Goal: Task Accomplishment & Management: Manage account settings

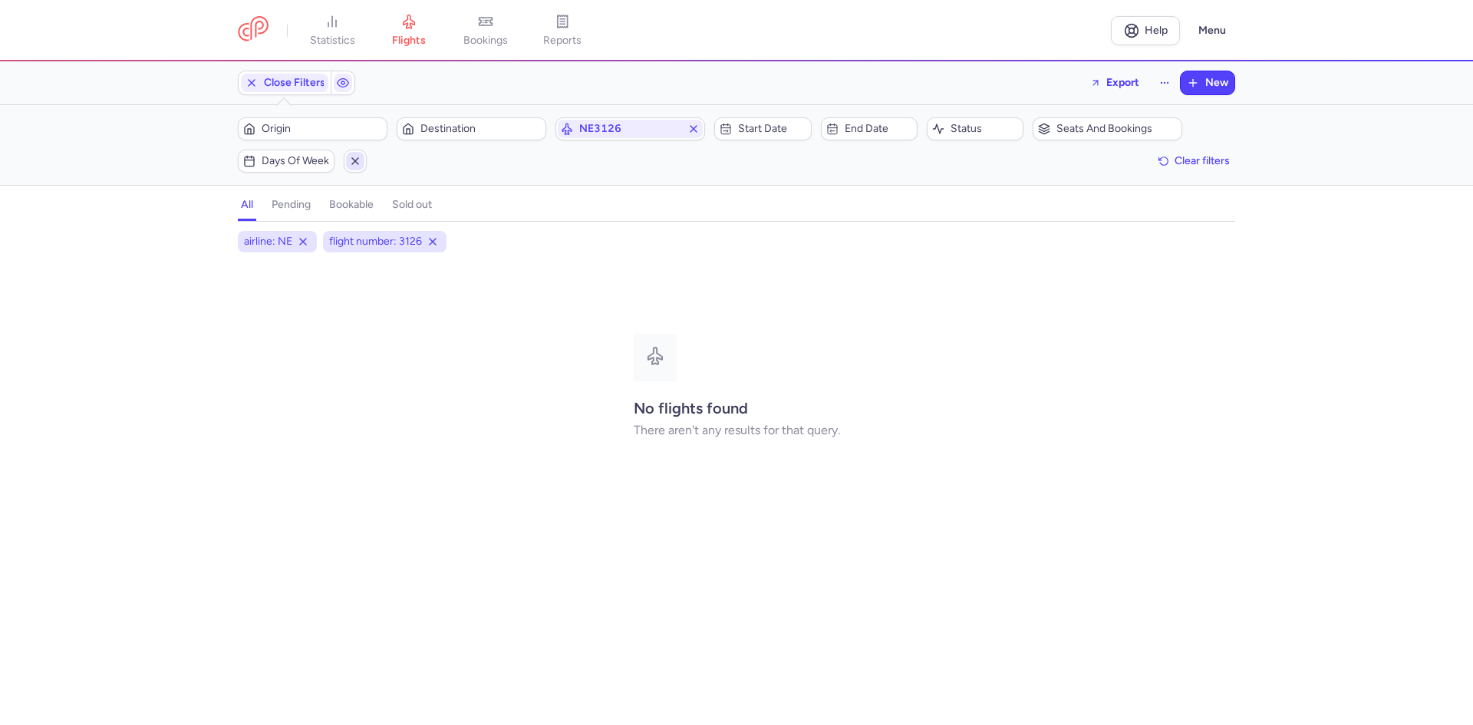
click at [348, 165] on span "button" at bounding box center [355, 161] width 18 height 18
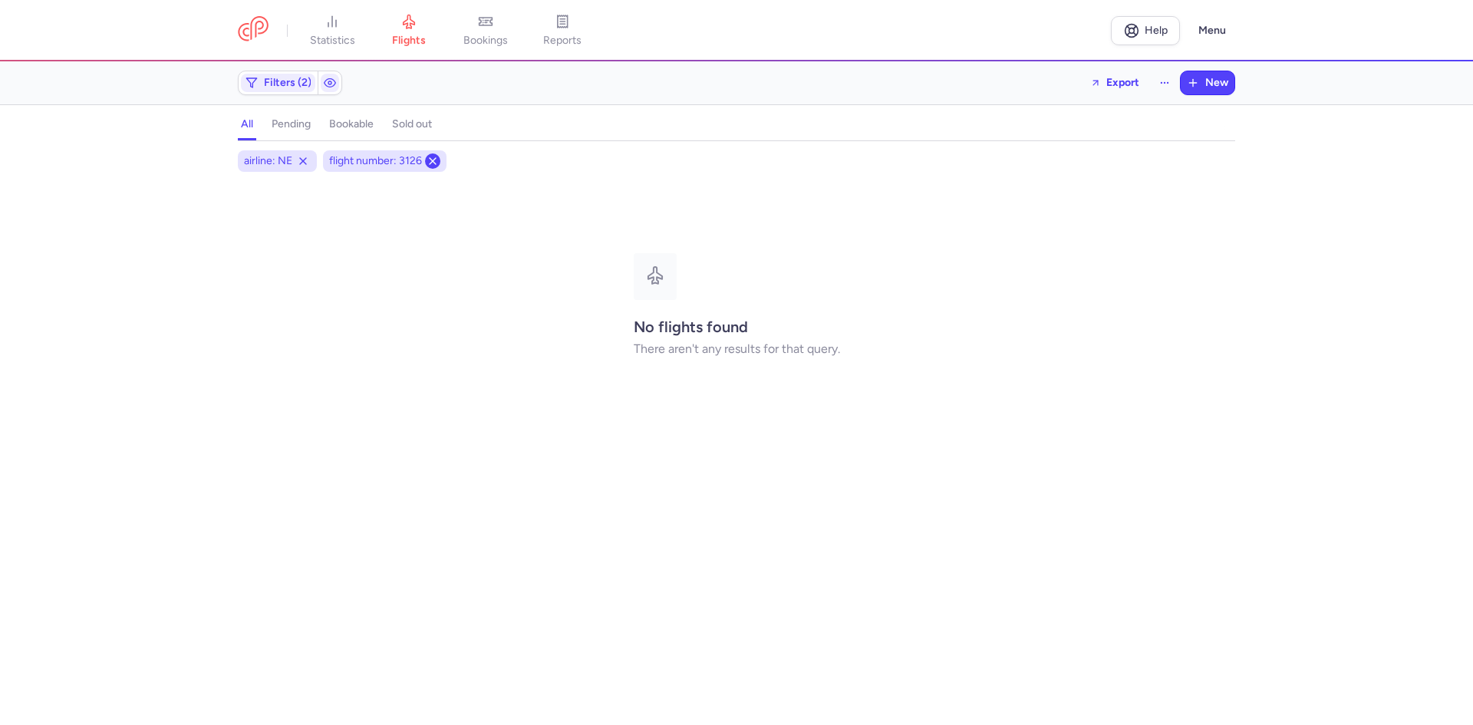
click at [434, 158] on icon at bounding box center [433, 161] width 12 height 12
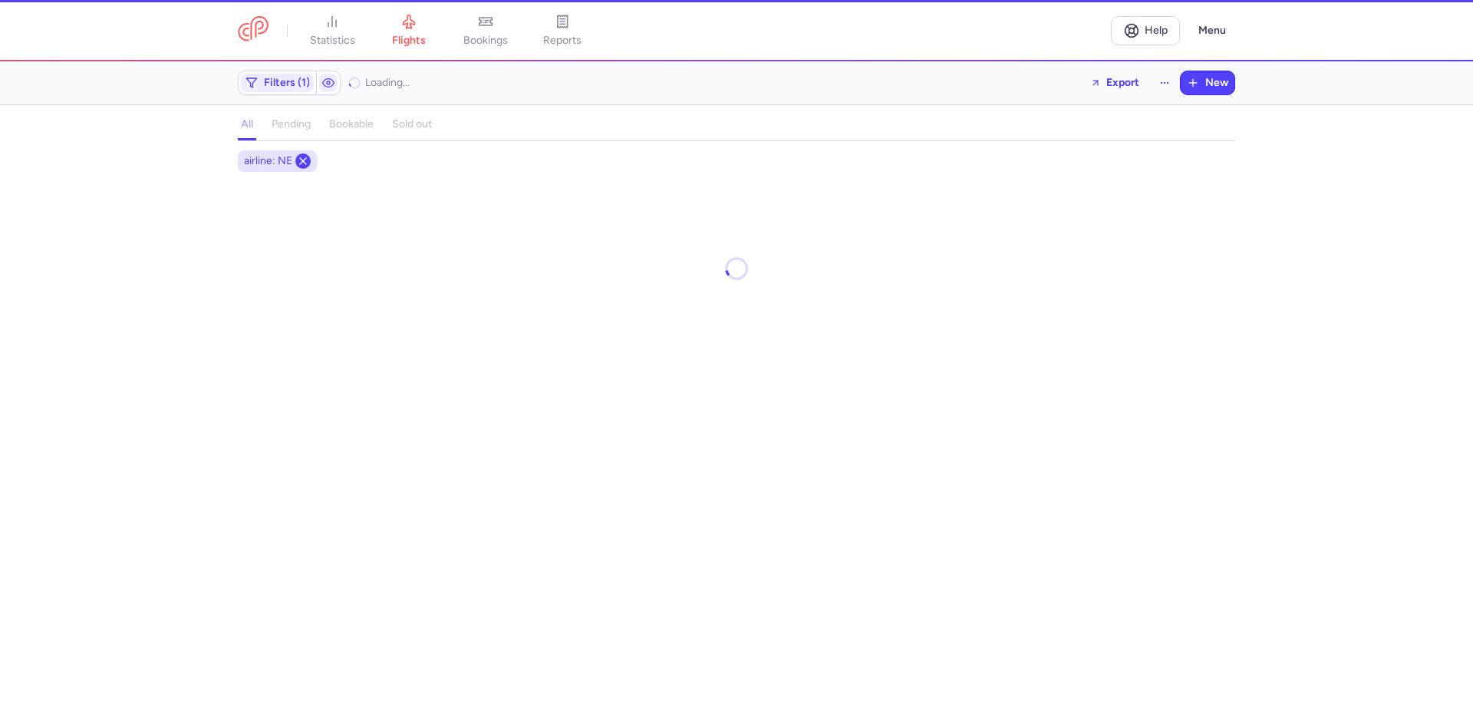
click at [302, 162] on line at bounding box center [303, 161] width 6 height 6
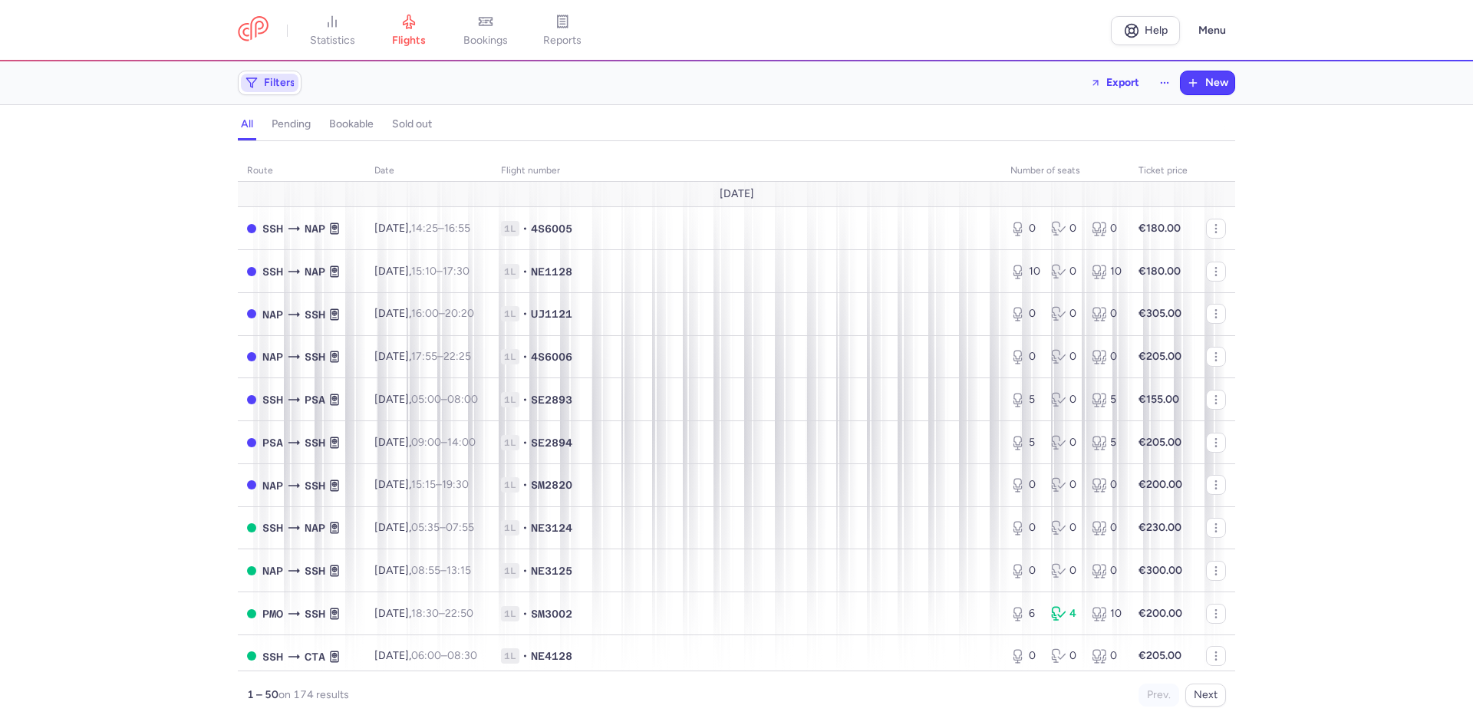
click at [266, 84] on span "Filters" at bounding box center [279, 83] width 31 height 12
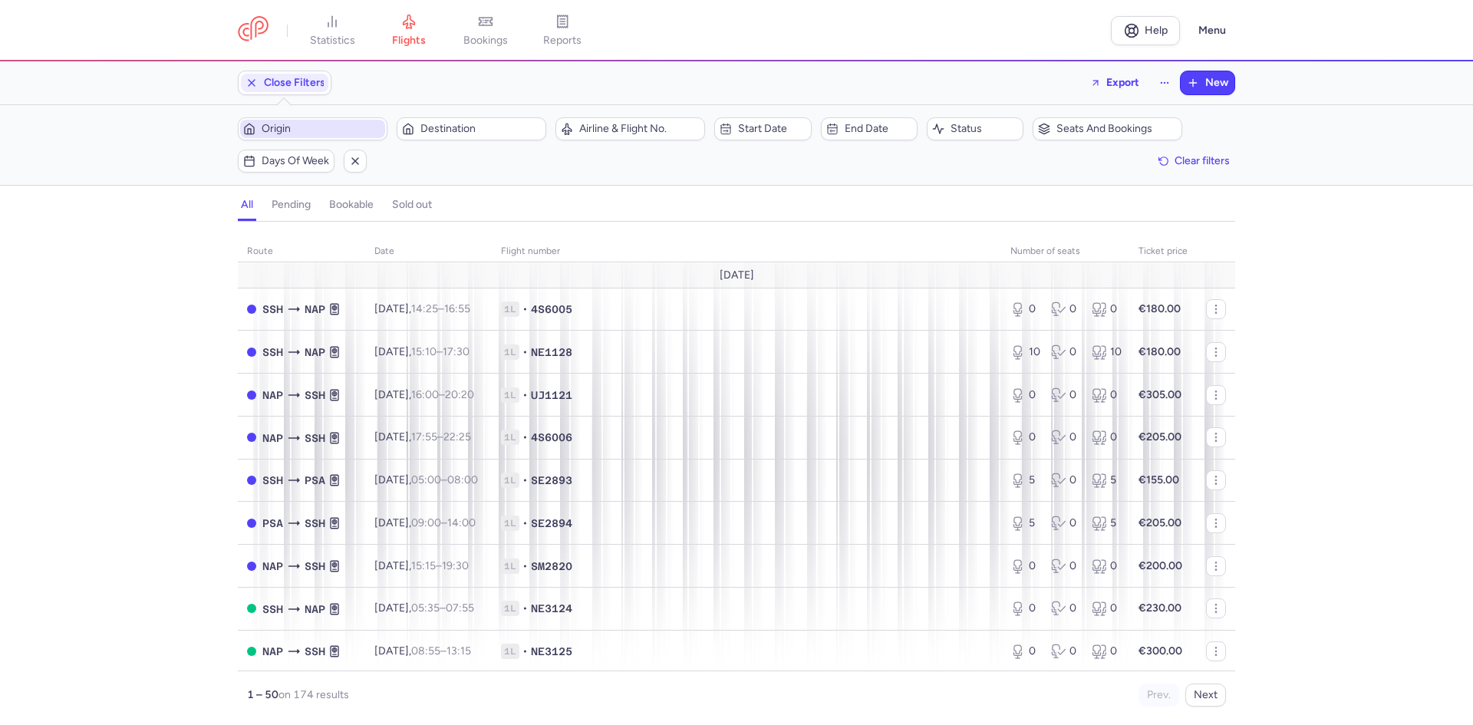
click at [285, 131] on span "Origin" at bounding box center [322, 129] width 120 height 12
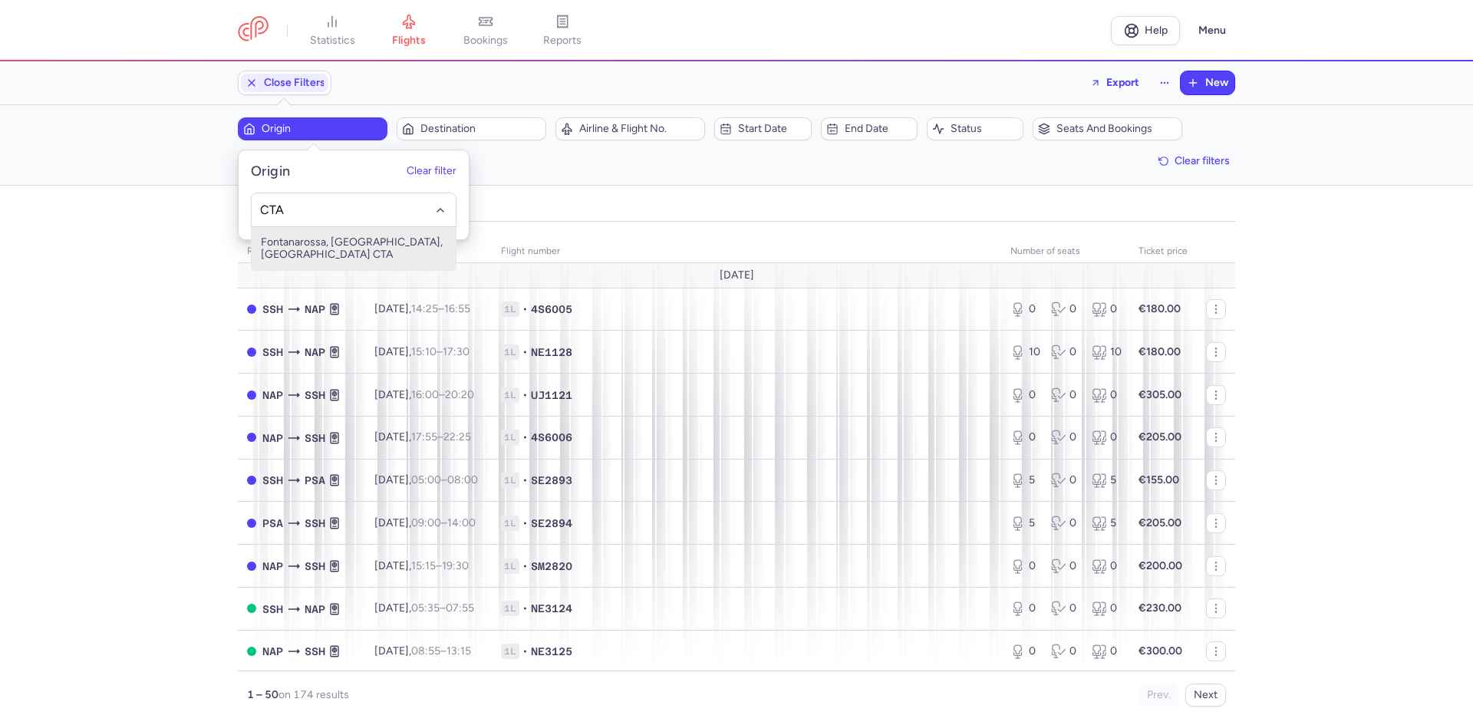
click at [345, 235] on span "Fontanarossa, [GEOGRAPHIC_DATA], [GEOGRAPHIC_DATA] CTA" at bounding box center [354, 248] width 204 height 43
type input "CTA"
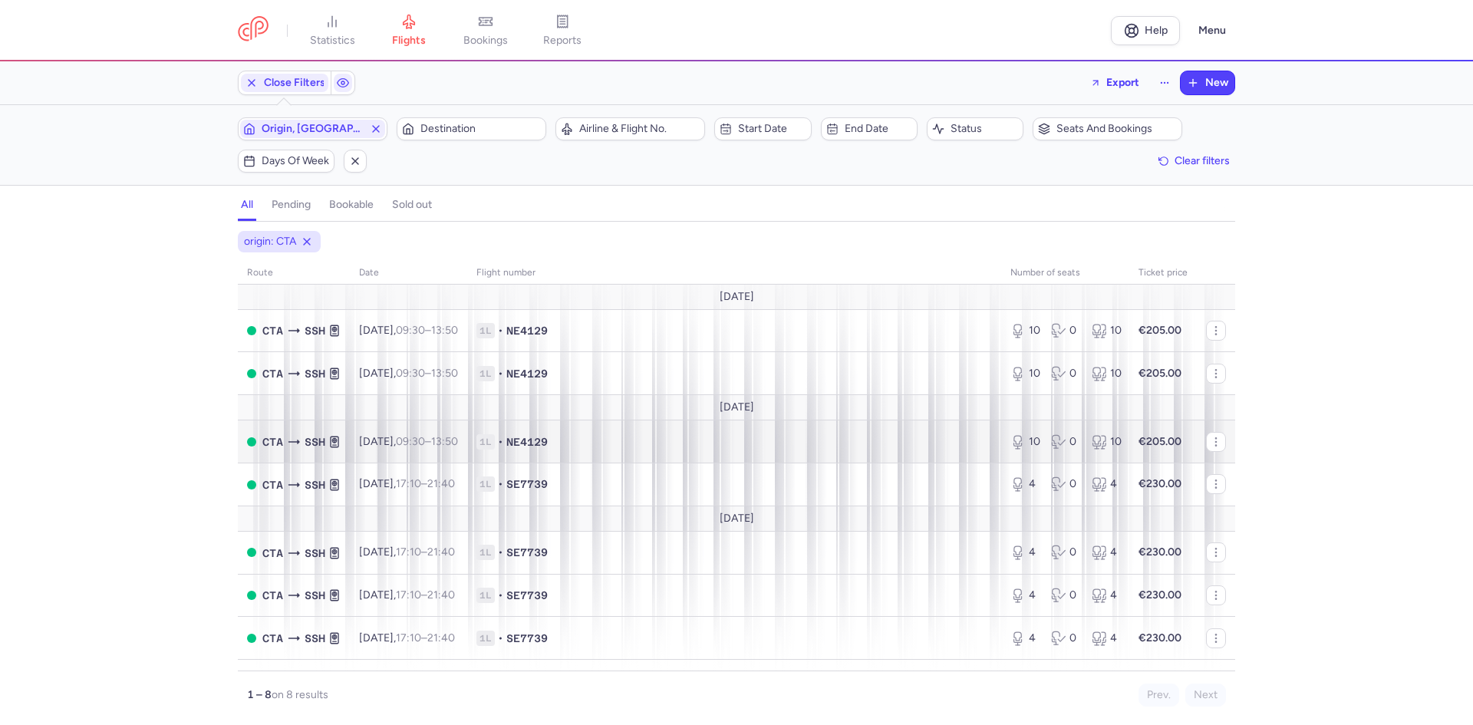
scroll to position [31, 0]
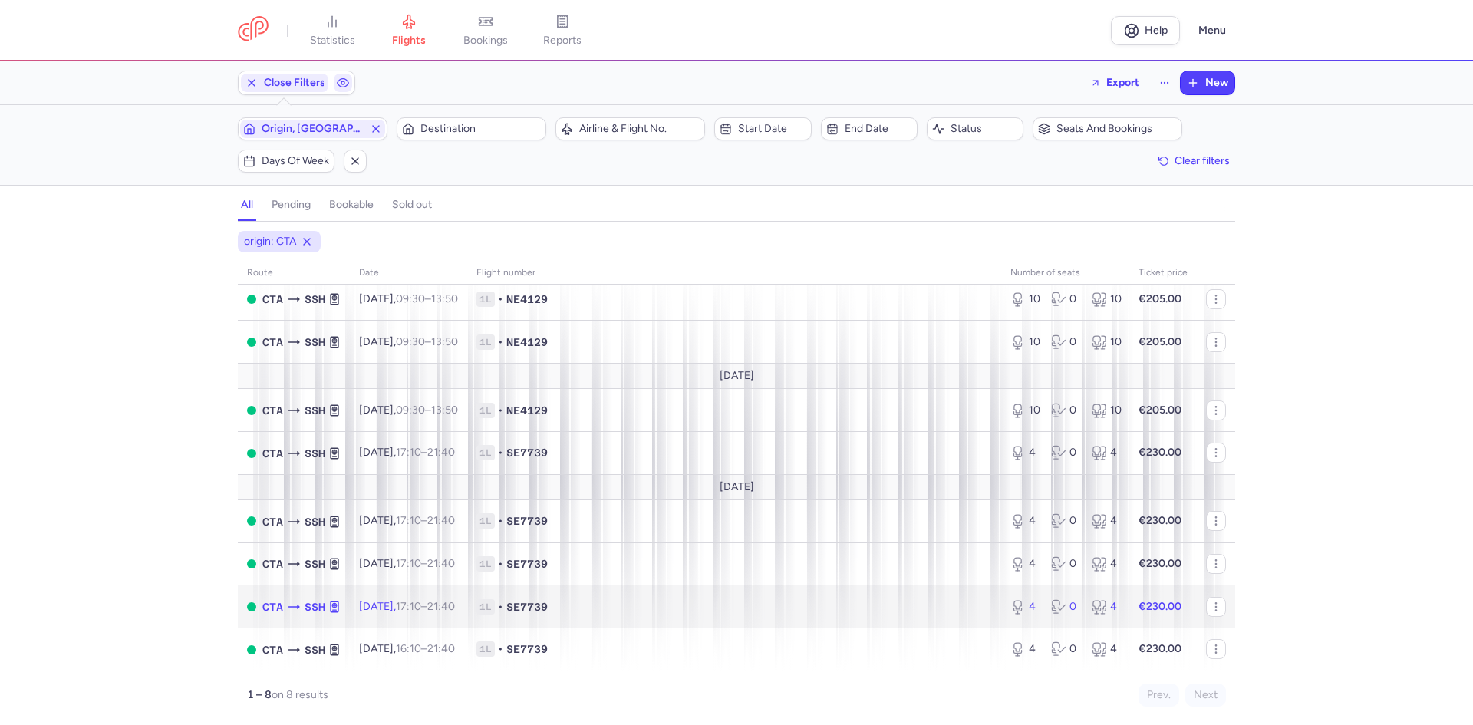
click at [385, 614] on td "[DATE] 17:10 – 21:40 +0" at bounding box center [408, 606] width 117 height 43
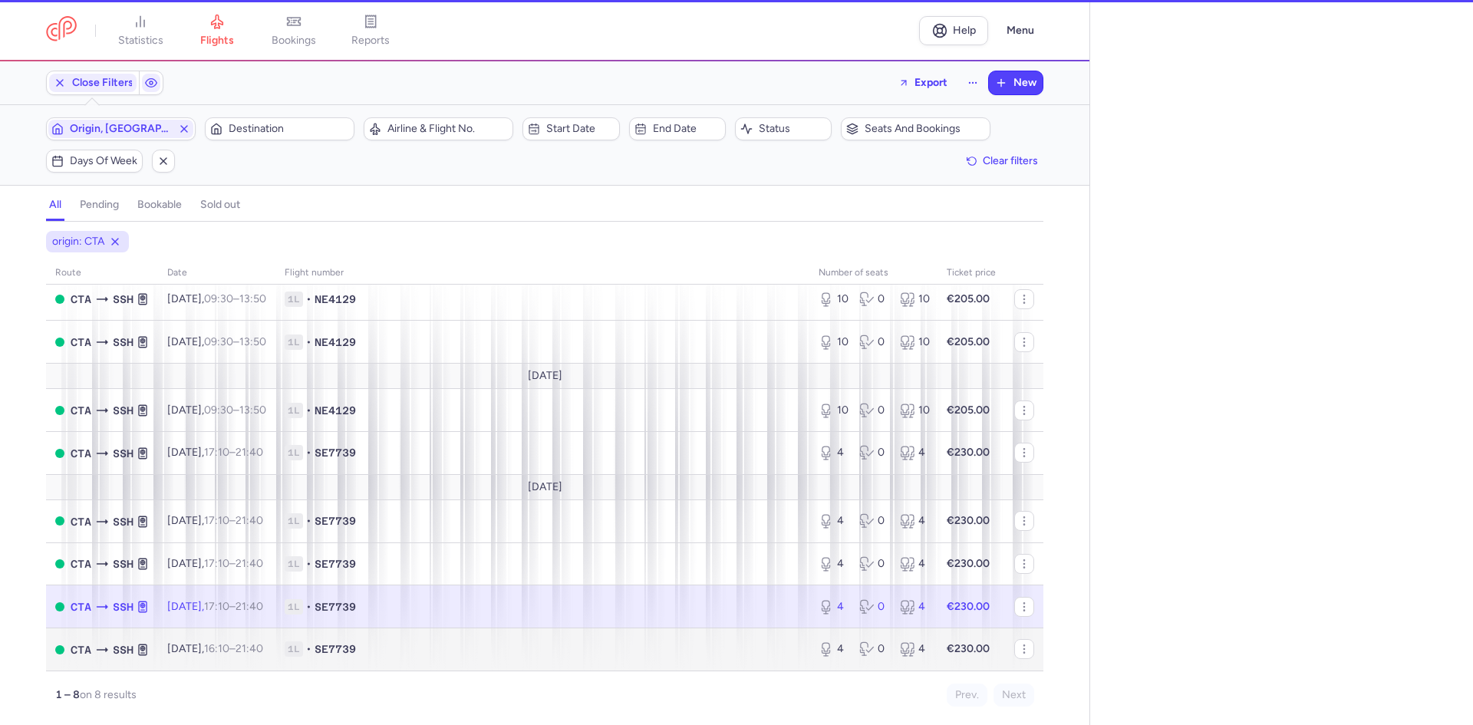
select select "days"
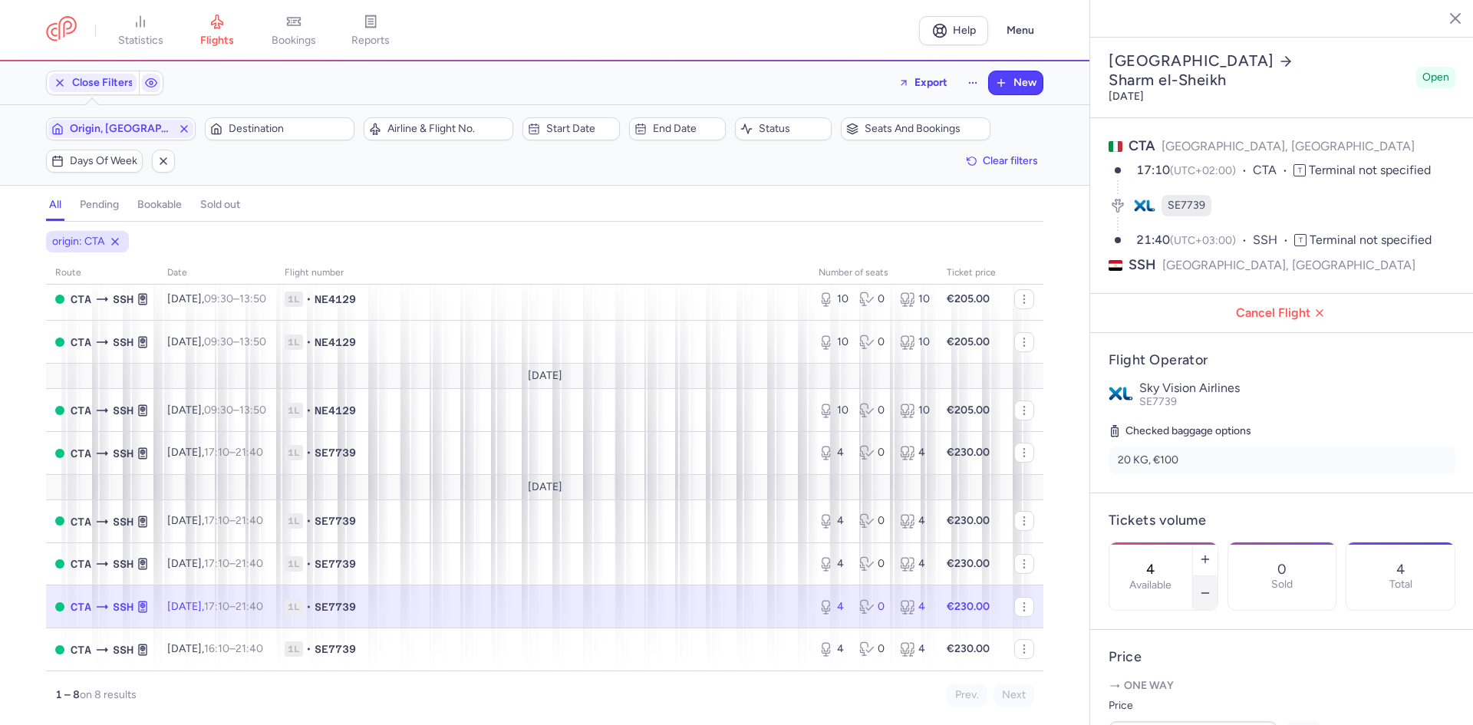
click at [1211, 587] on icon "button" at bounding box center [1205, 593] width 12 height 12
type input "0"
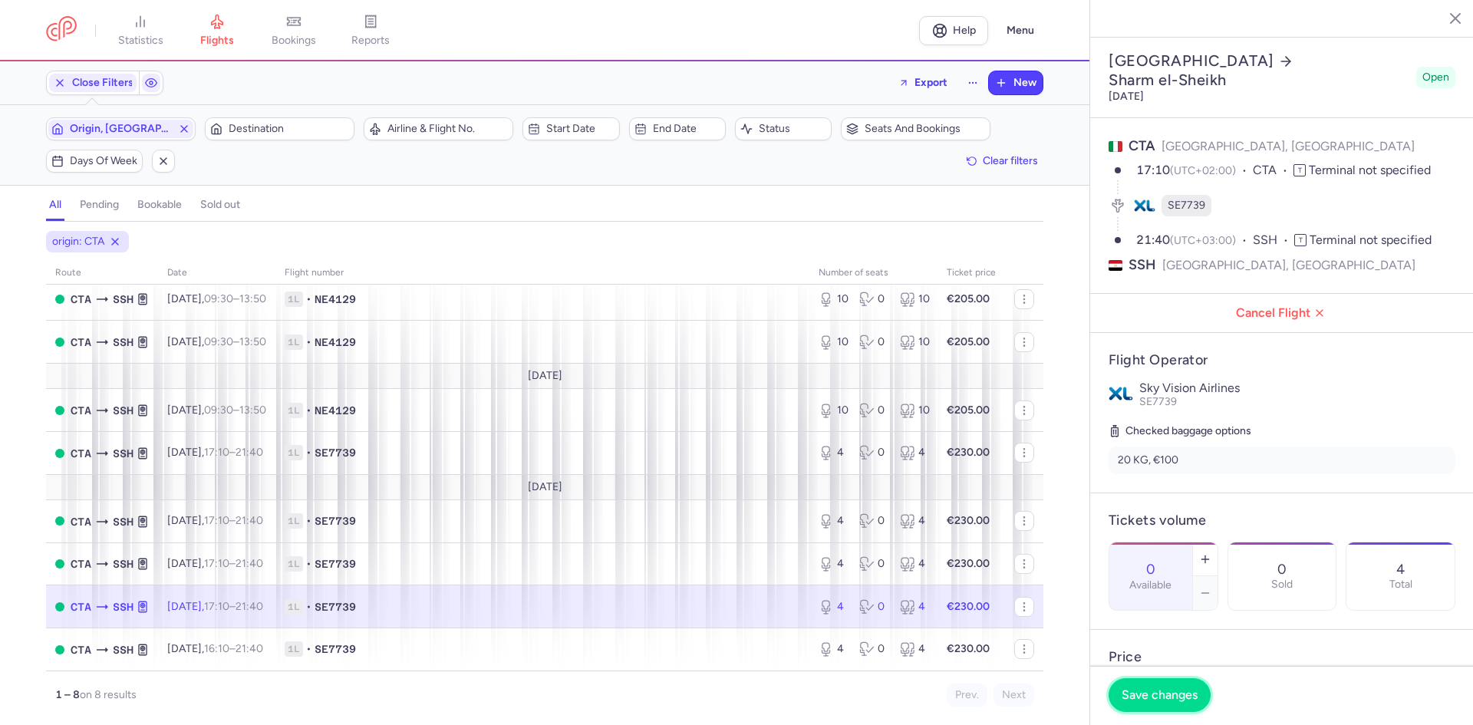
click at [1151, 693] on span "Save changes" at bounding box center [1160, 695] width 76 height 14
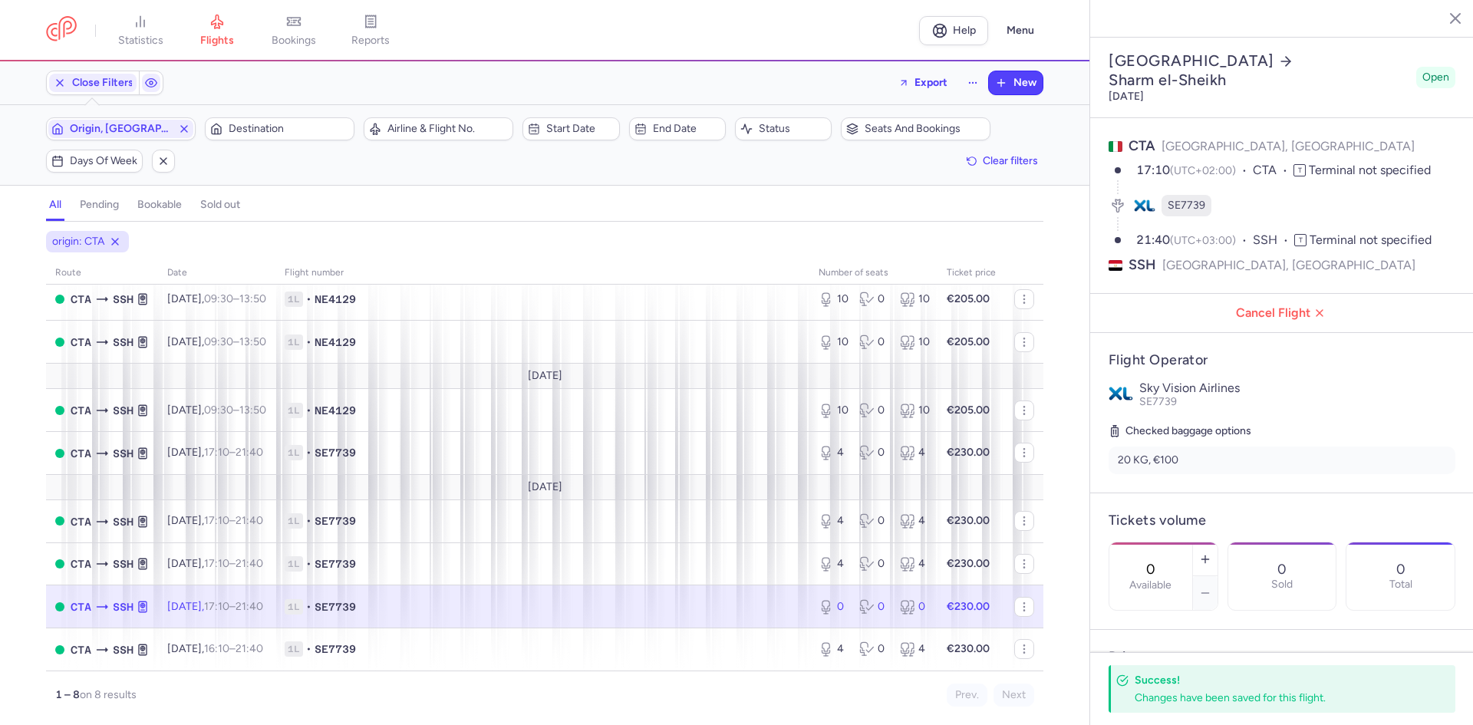
click at [1438, 18] on icon "button" at bounding box center [1443, 17] width 15 height 15
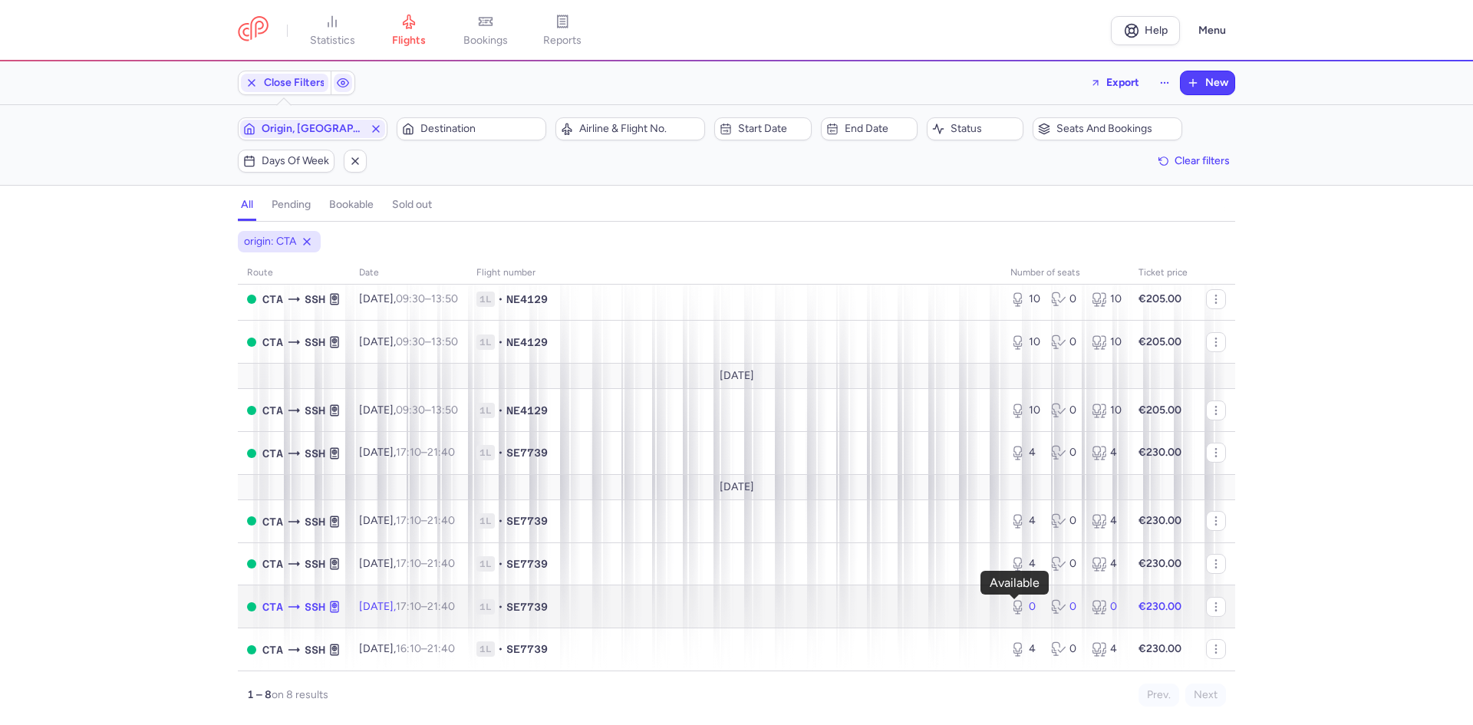
click at [1010, 604] on icon at bounding box center [1017, 606] width 15 height 15
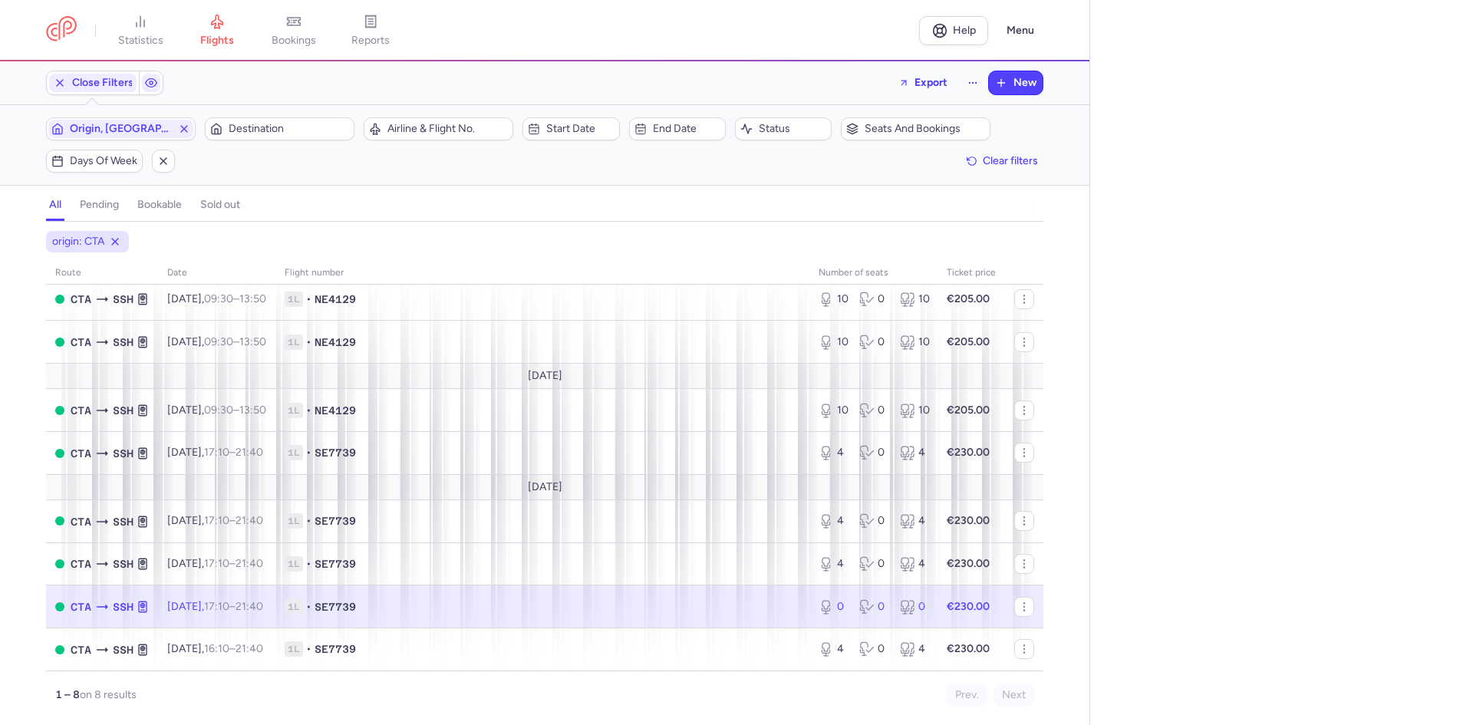
select select "days"
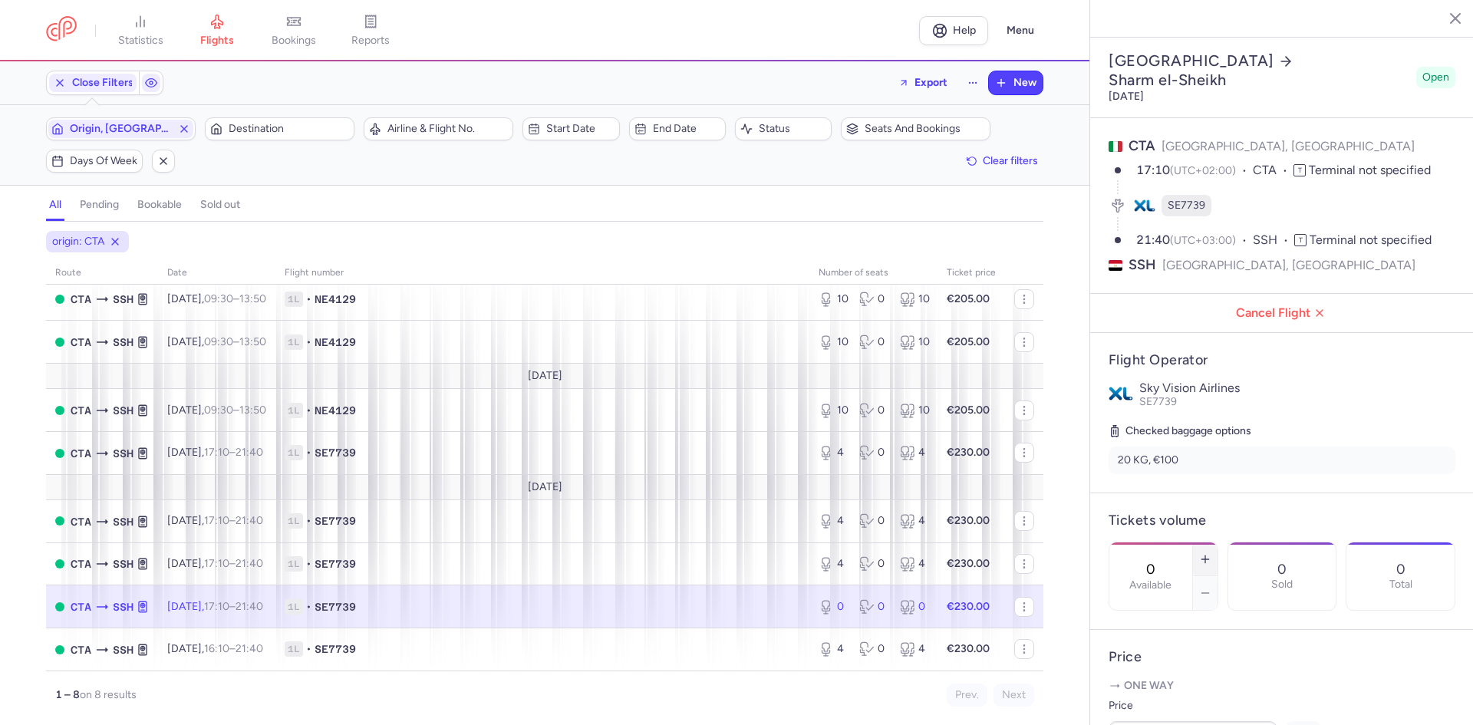
click at [1211, 553] on icon "button" at bounding box center [1205, 559] width 12 height 12
type input "2"
click at [1155, 701] on span "Save changes" at bounding box center [1160, 695] width 76 height 14
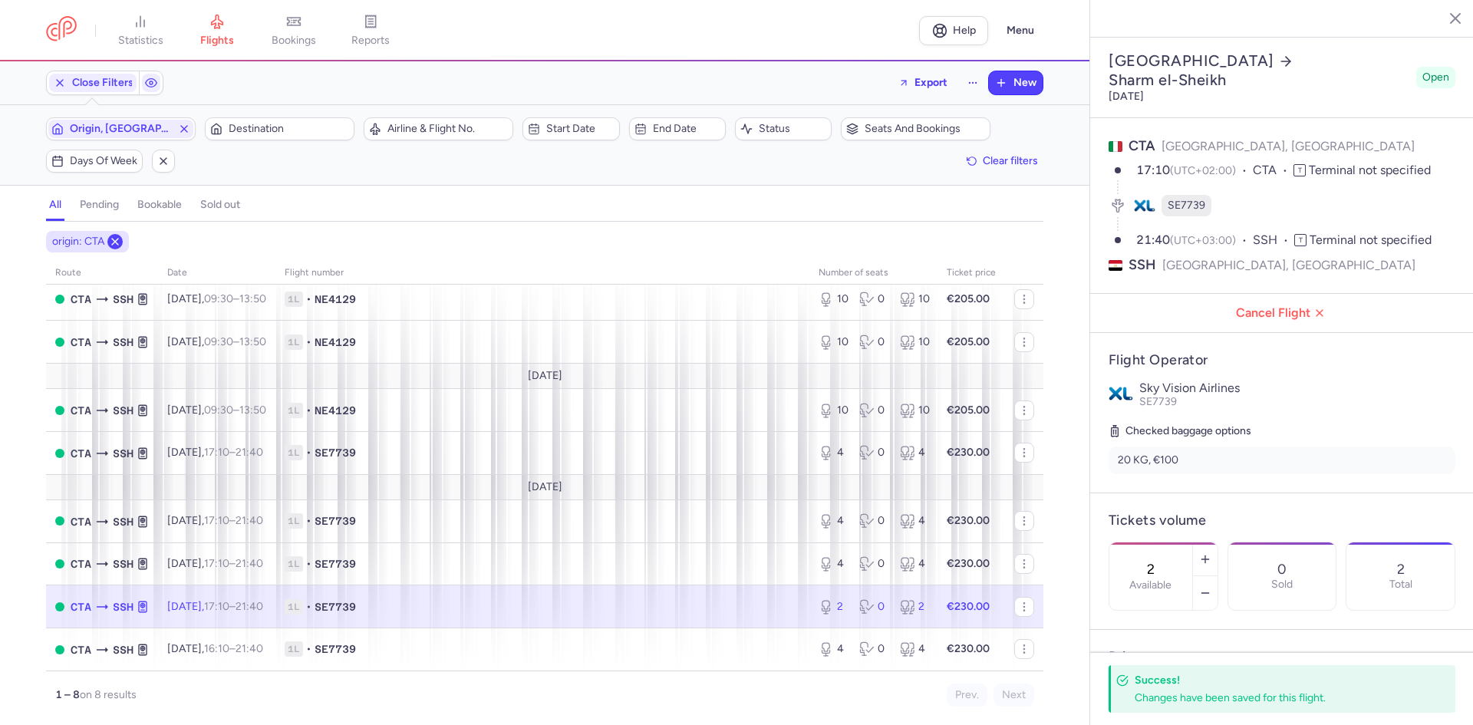
click at [111, 245] on icon at bounding box center [115, 242] width 12 height 12
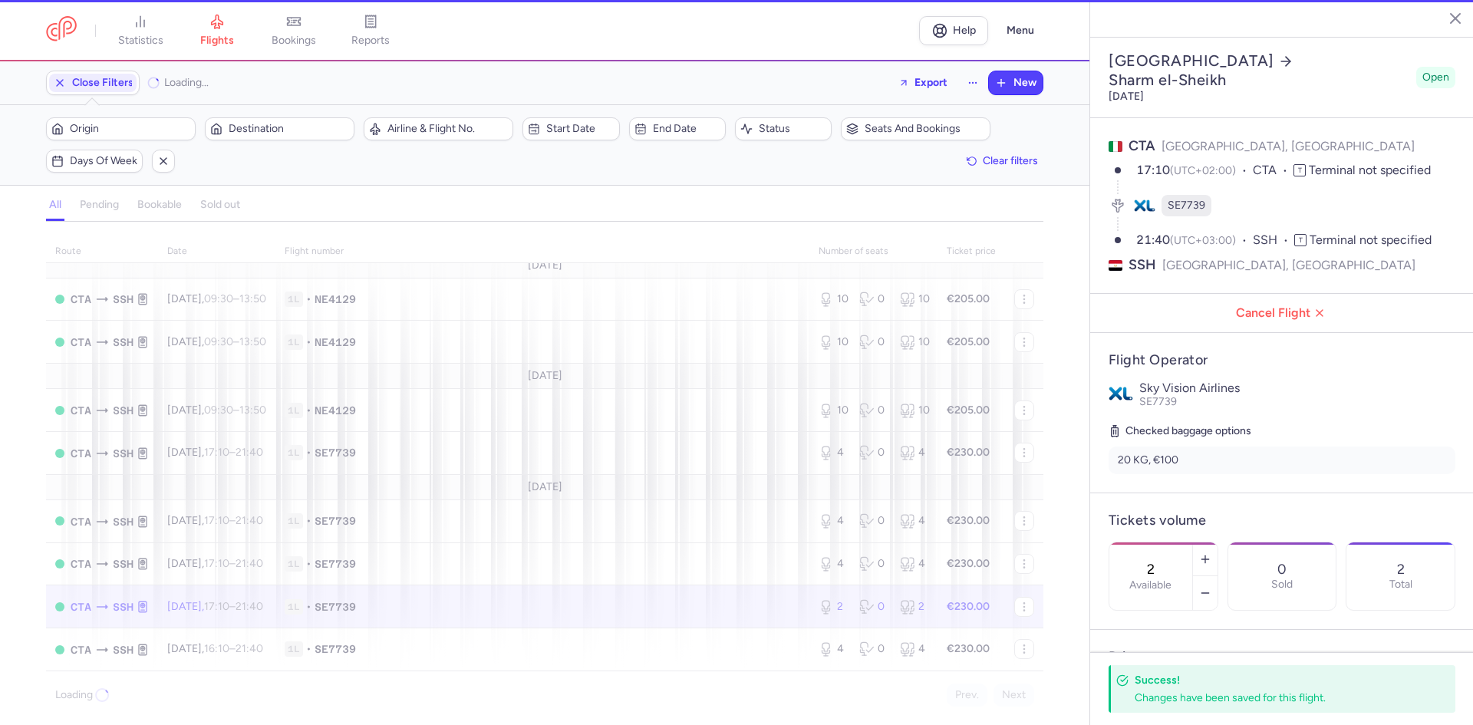
scroll to position [10, 0]
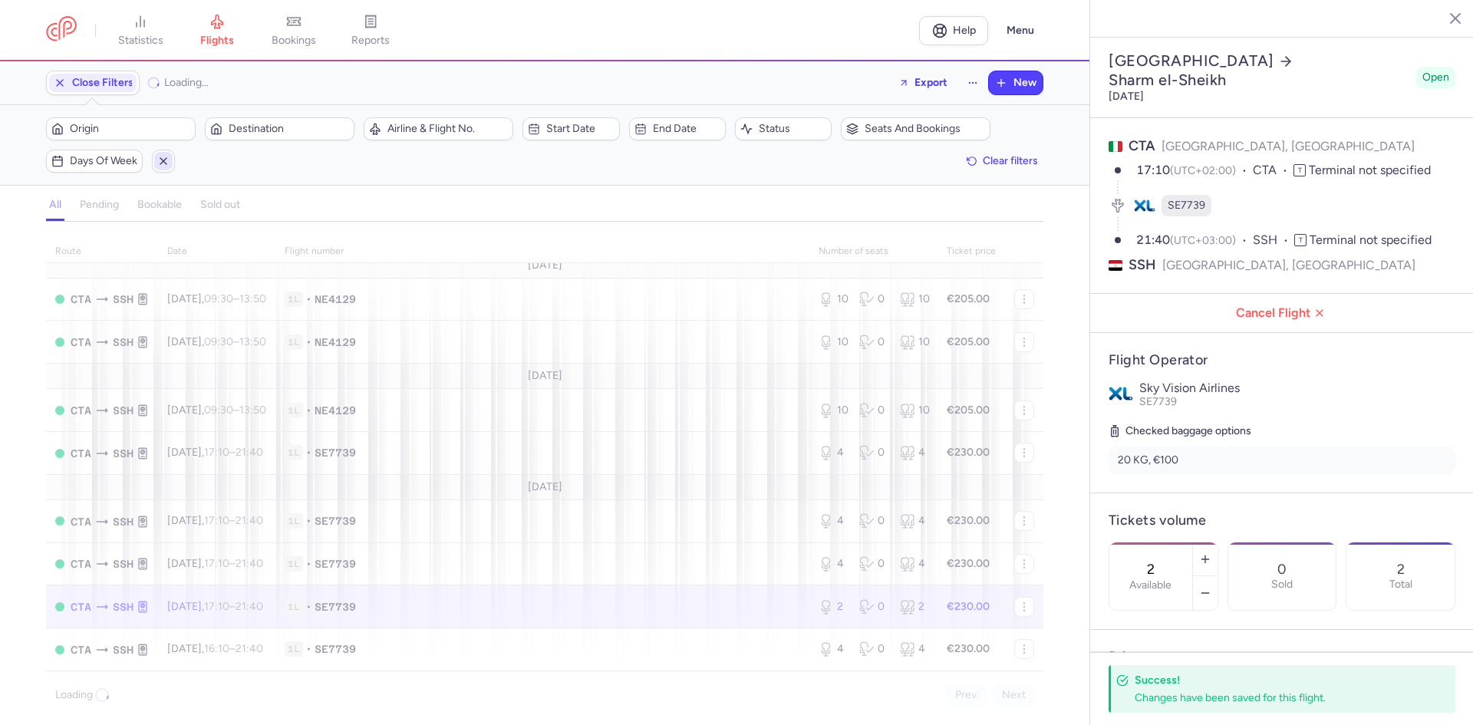
click at [166, 159] on line "button" at bounding box center [163, 161] width 6 height 6
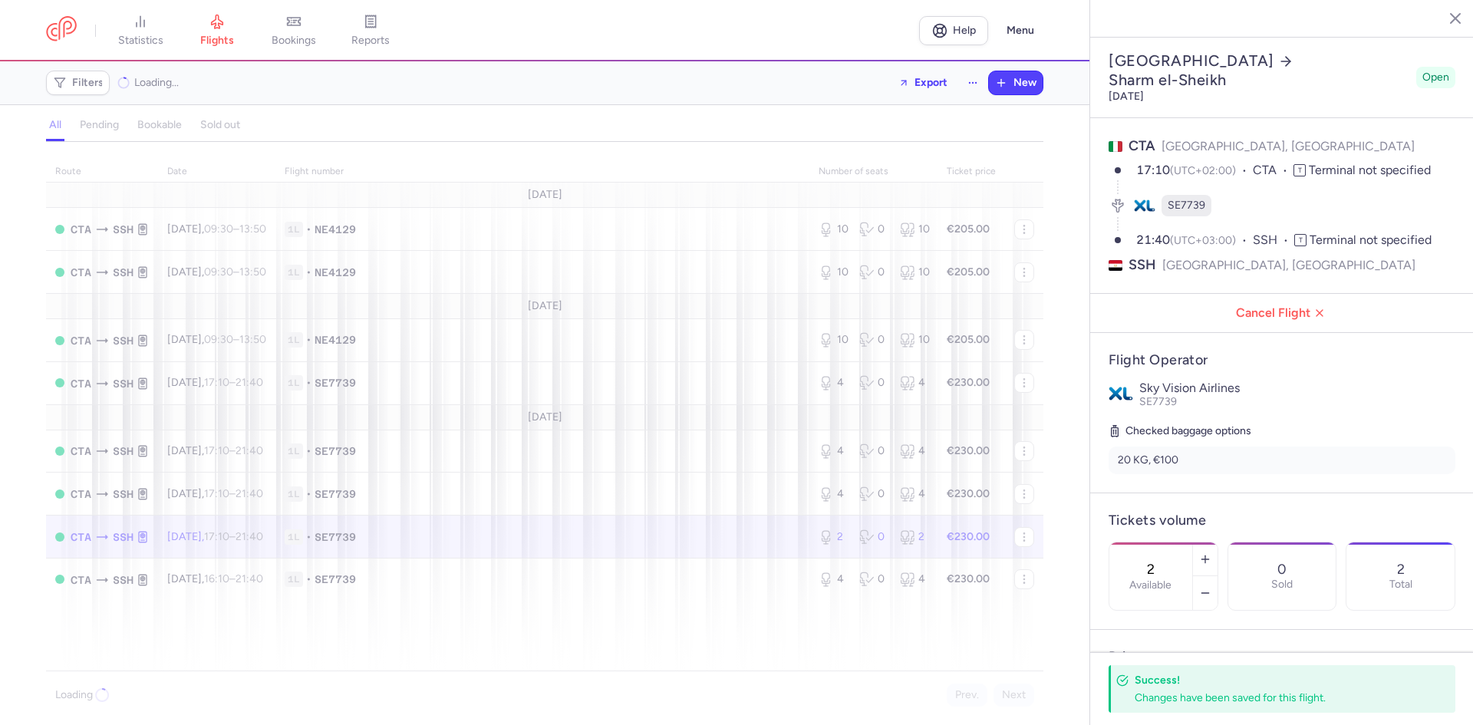
scroll to position [0, 0]
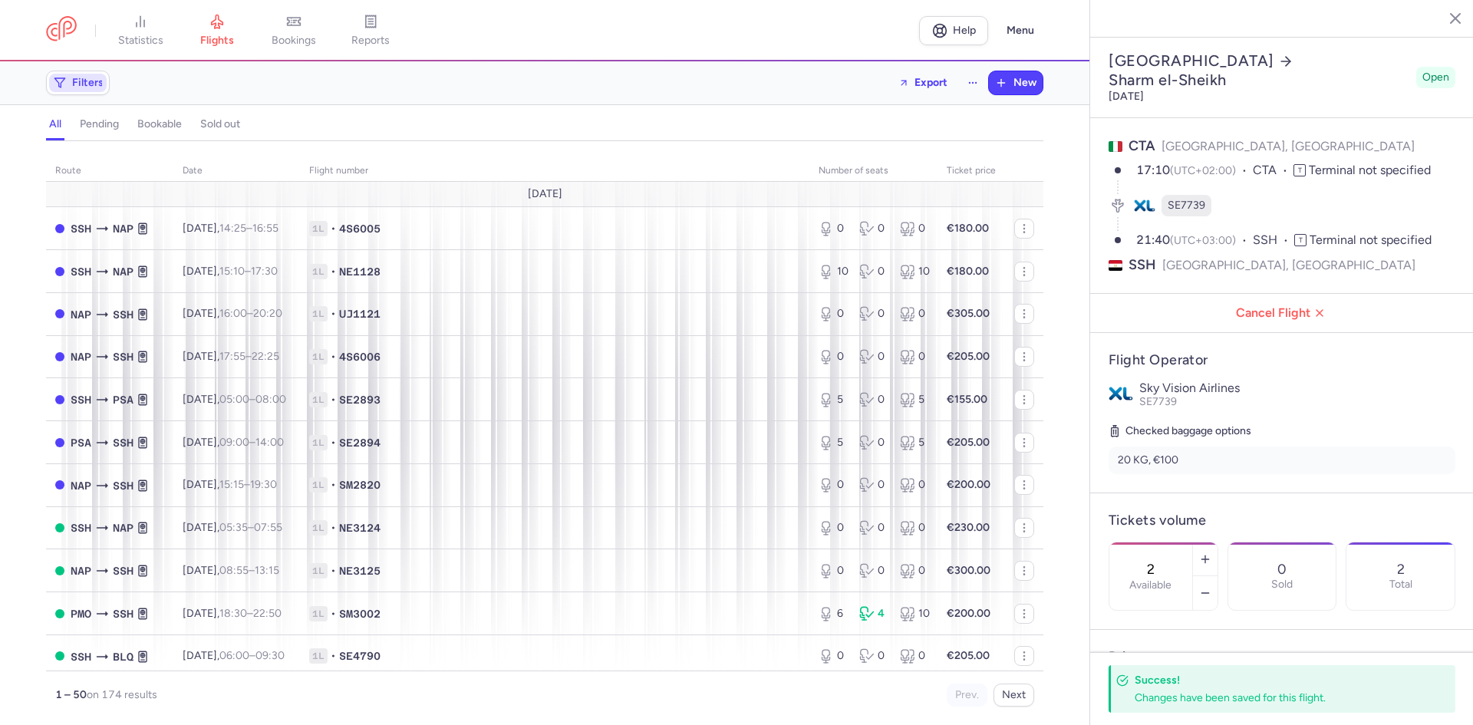
click at [87, 84] on span "Filters" at bounding box center [87, 83] width 31 height 12
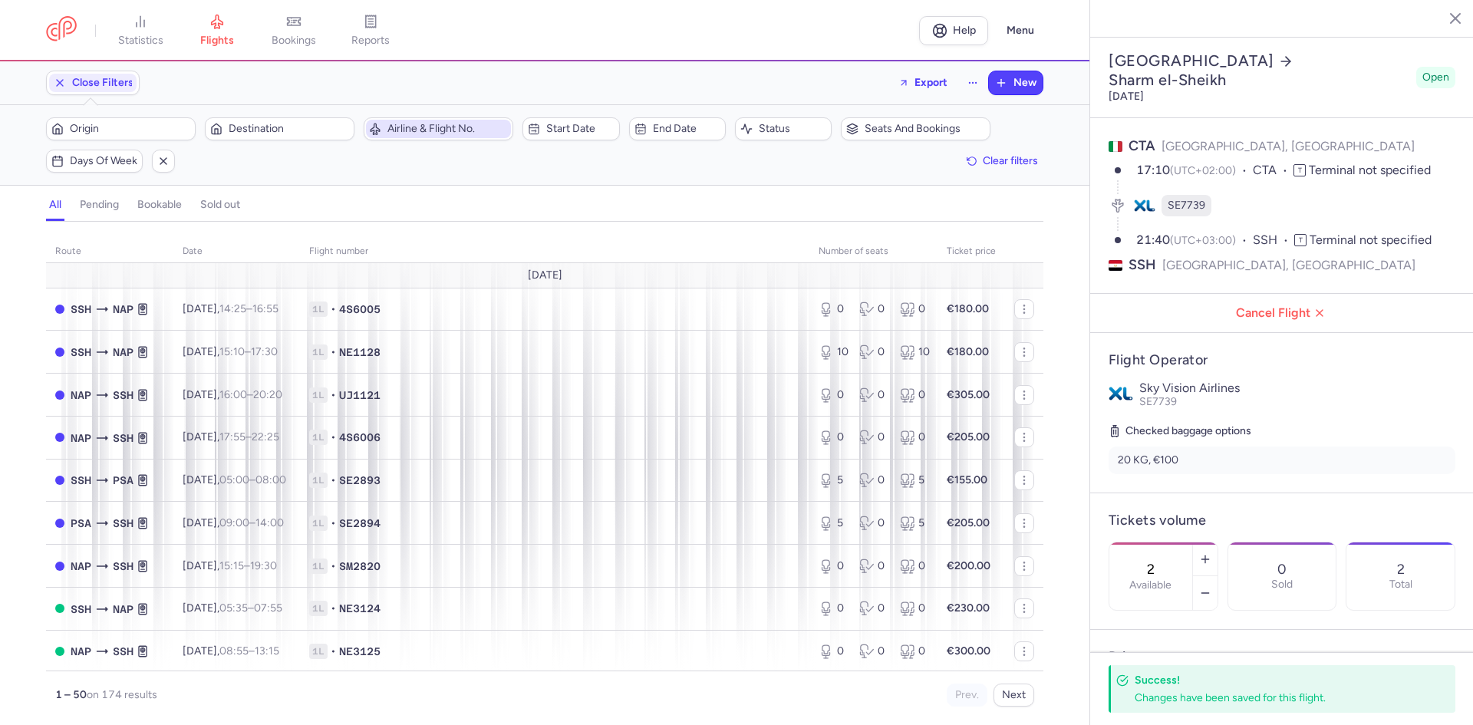
click at [414, 126] on span "Airline & Flight No." at bounding box center [447, 129] width 120 height 12
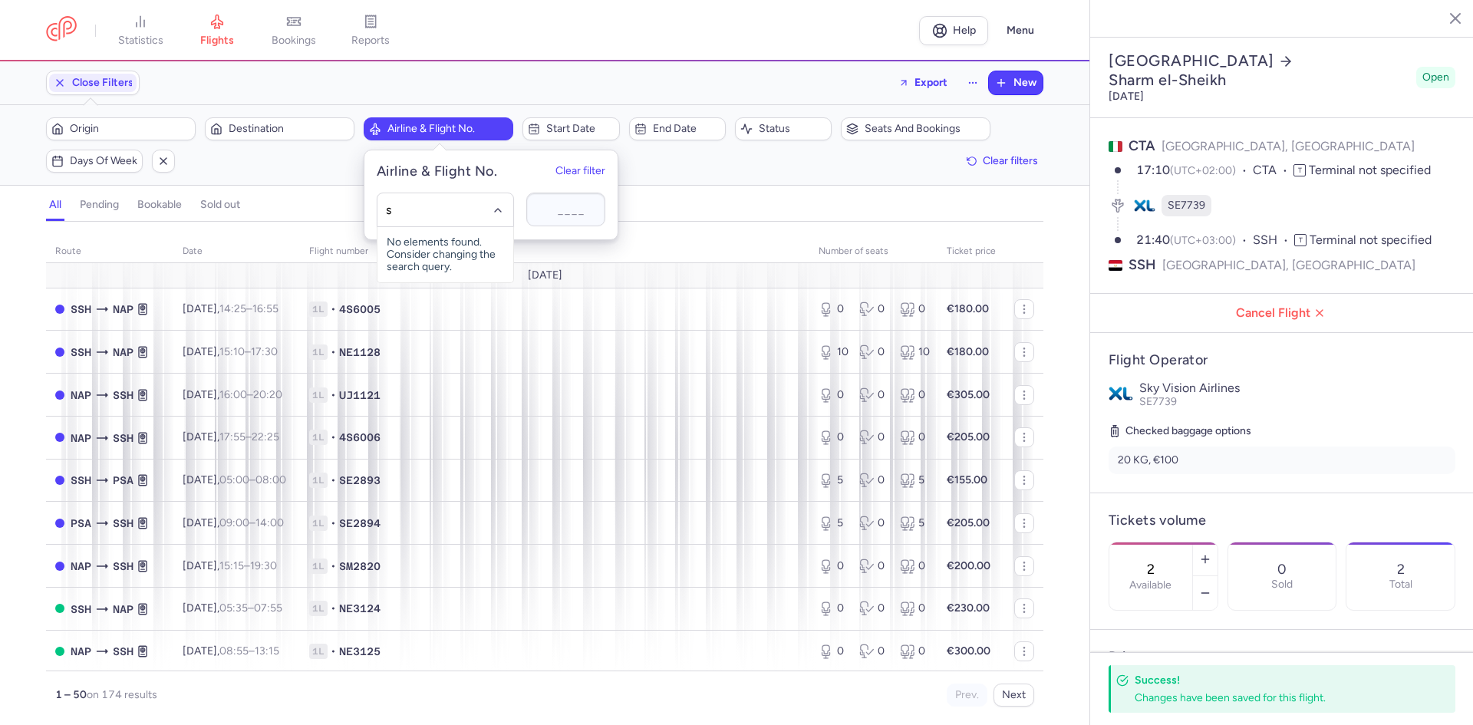
type input "se"
click at [463, 374] on div "Sky Vision Airlines (SE)" at bounding box center [445, 366] width 117 height 15
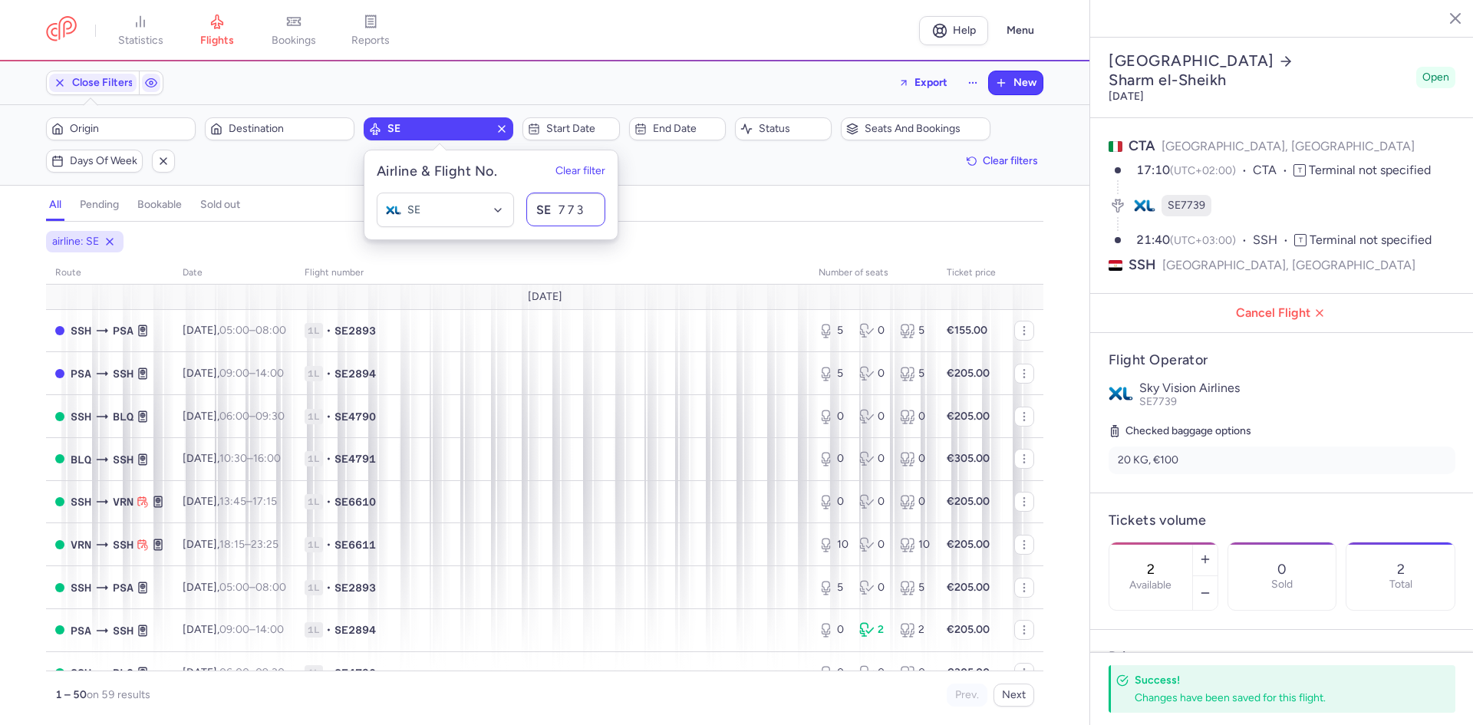
type input "7738"
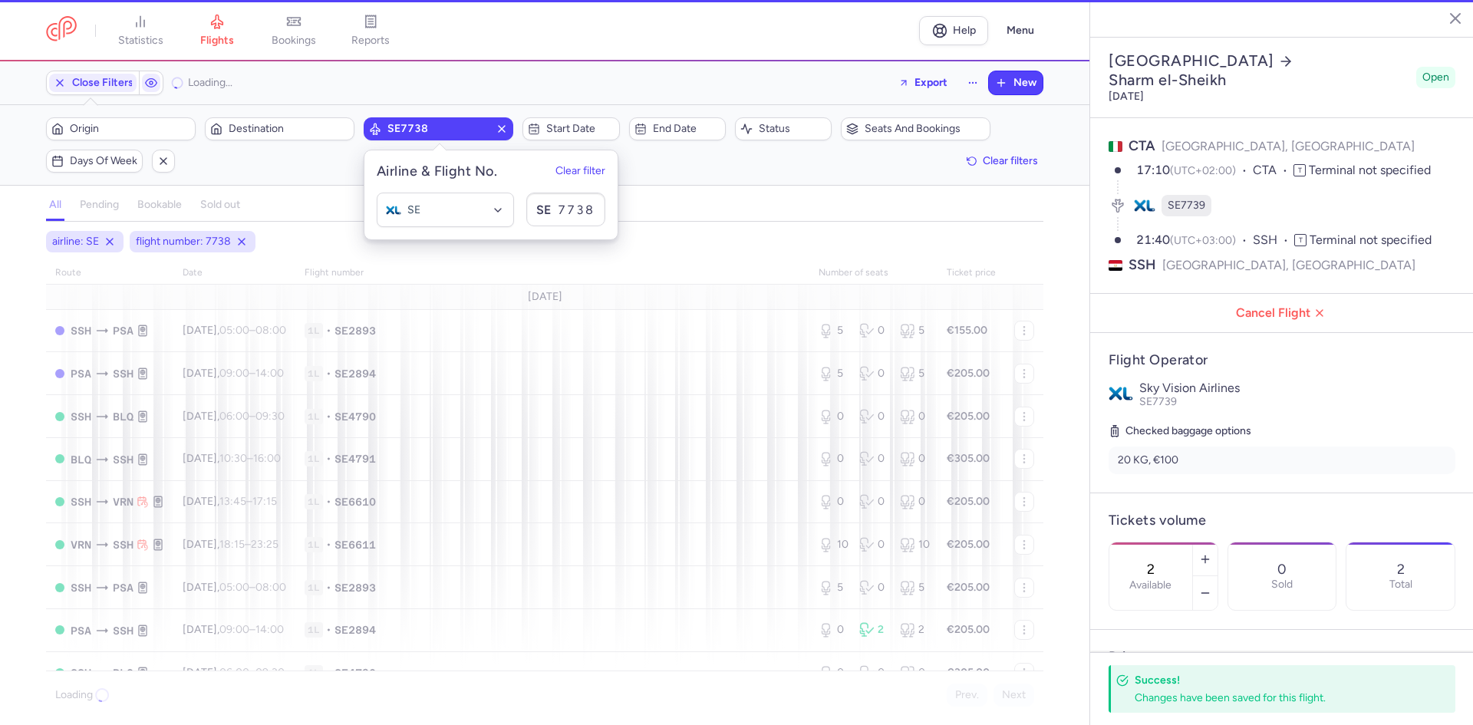
click at [662, 239] on div "airline: SE flight number: 7738" at bounding box center [544, 242] width 1003 height 28
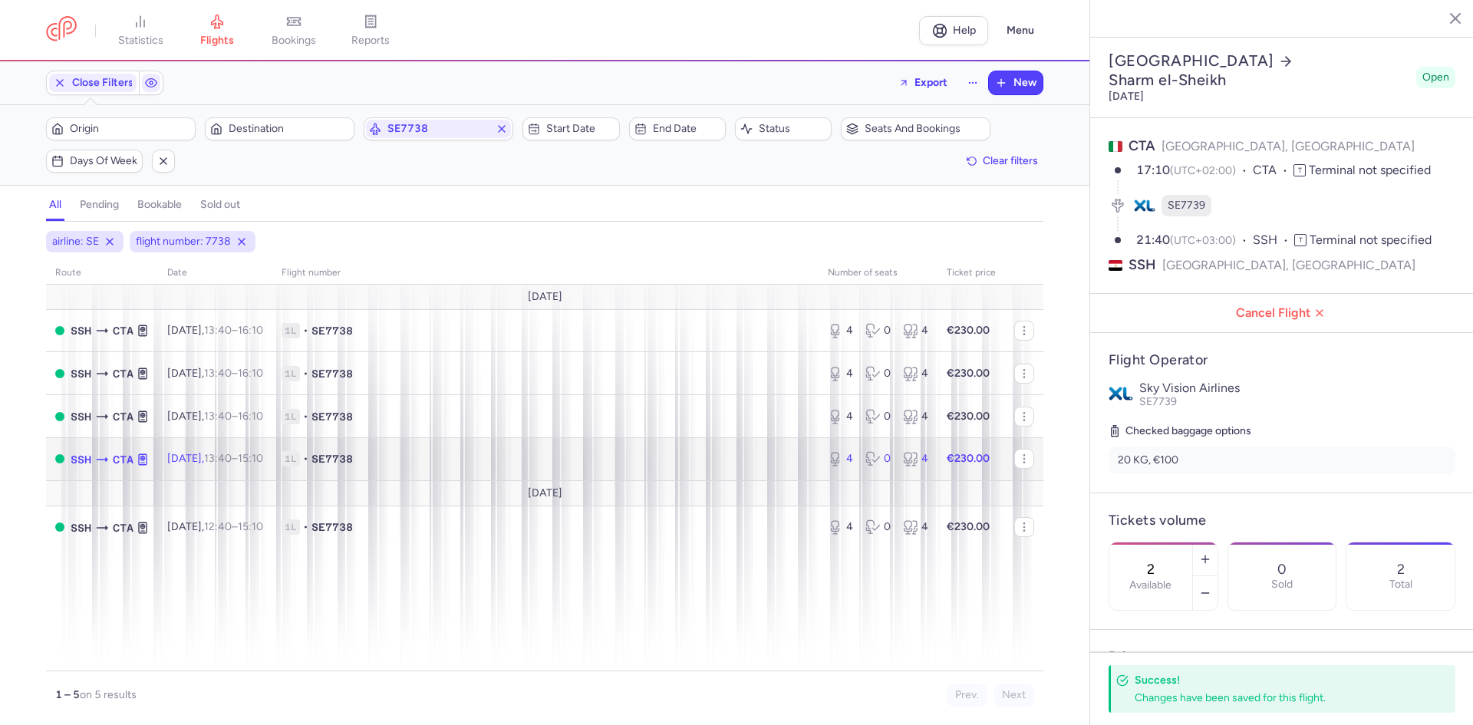
click at [844, 0] on body "statistics flights bookings reports Help Menu Close Filters Export New Filters …" at bounding box center [736, 0] width 1473 height 0
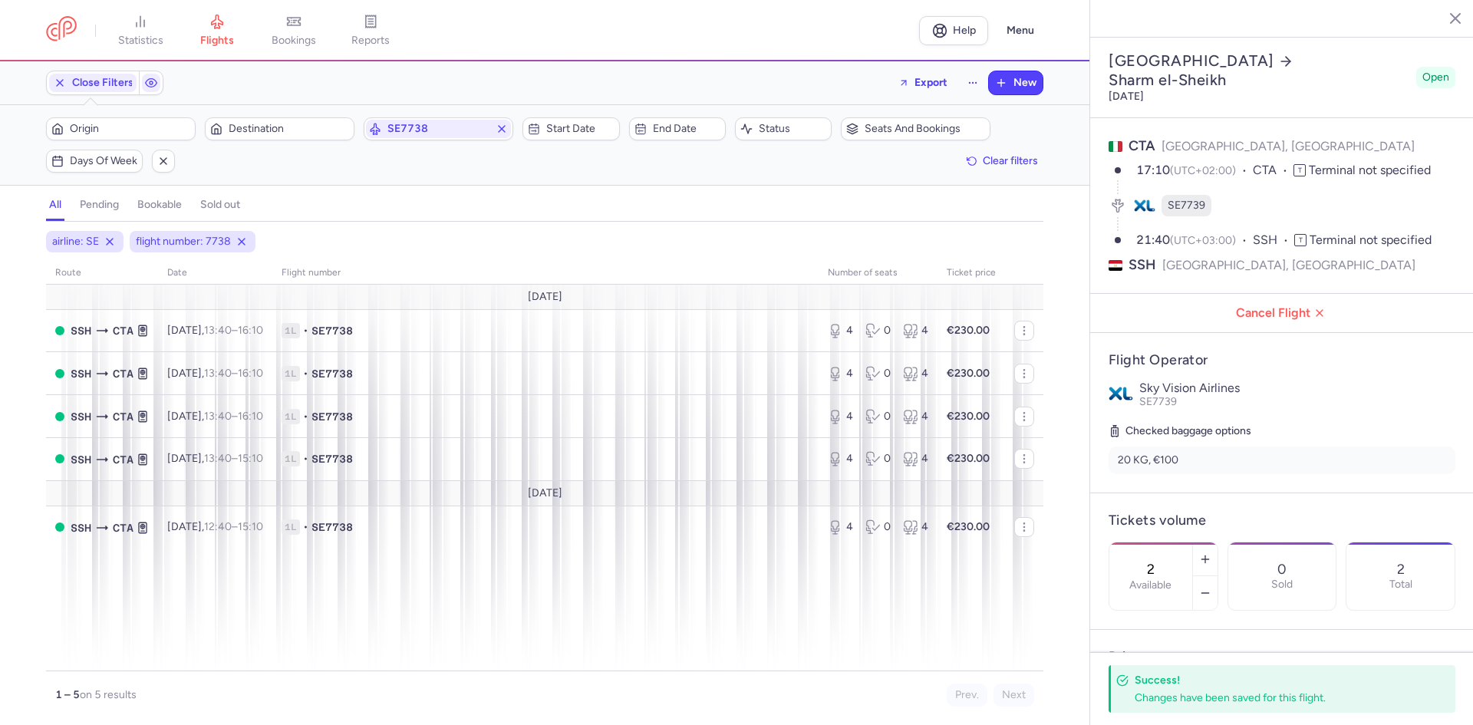
click at [1449, 21] on icon "button" at bounding box center [1443, 17] width 15 height 15
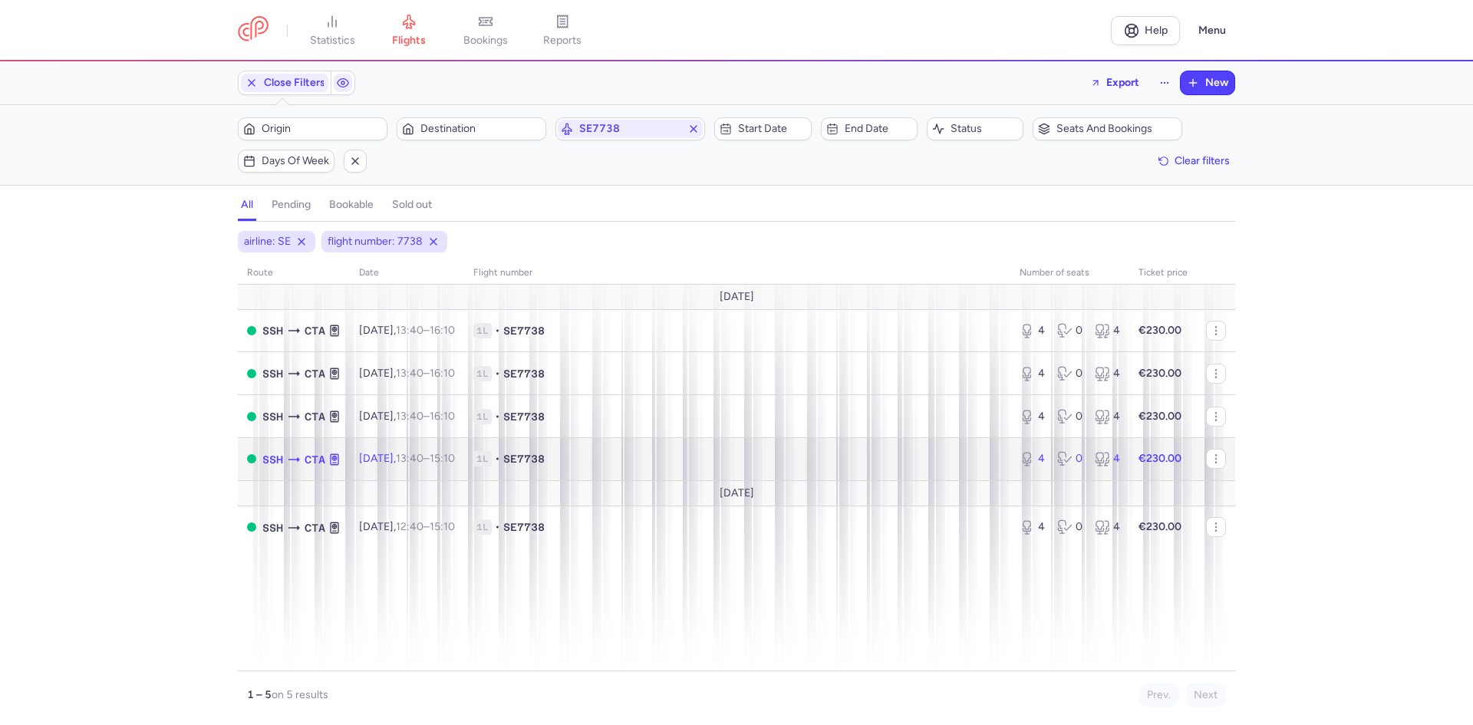
click at [1038, 454] on div "4" at bounding box center [1032, 458] width 25 height 15
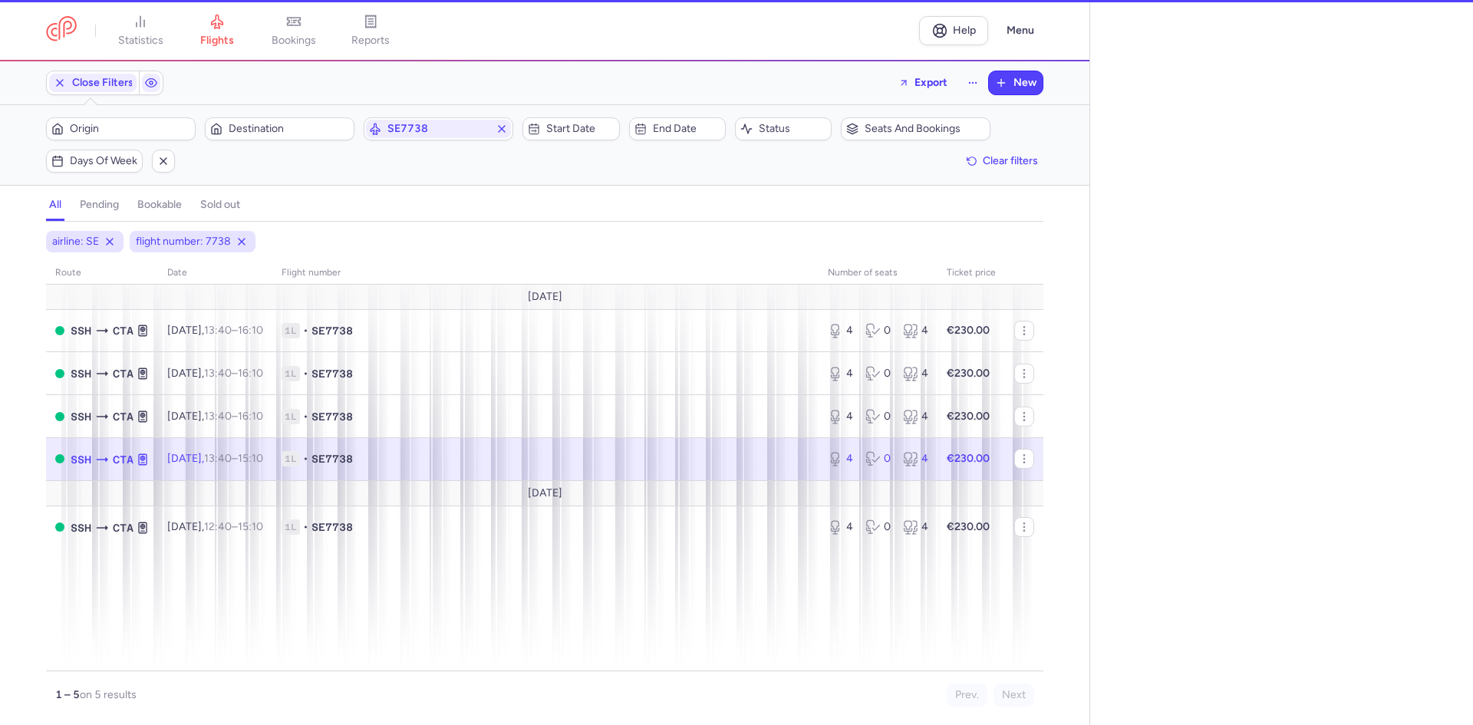
select select "days"
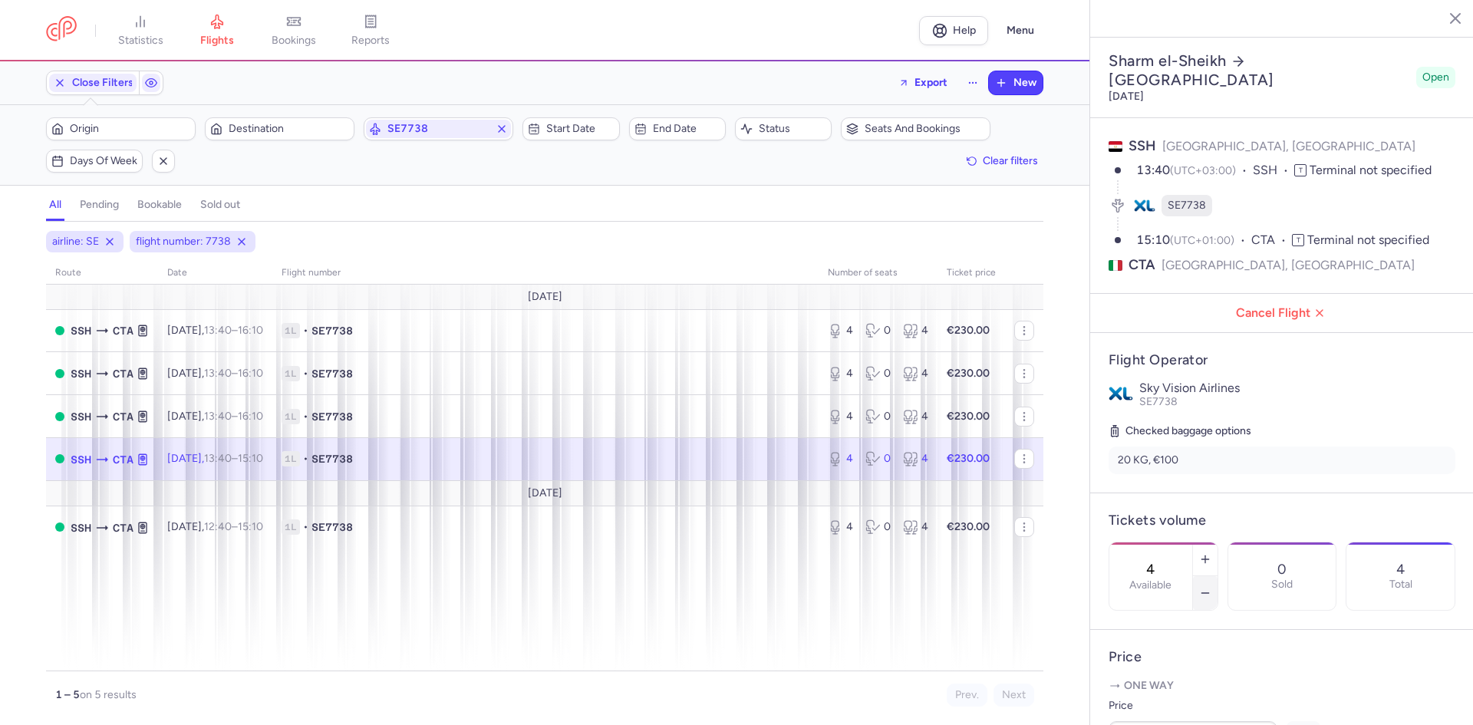
click at [1217, 576] on button "button" at bounding box center [1205, 593] width 25 height 34
click at [1138, 693] on span "Save changes" at bounding box center [1160, 695] width 76 height 14
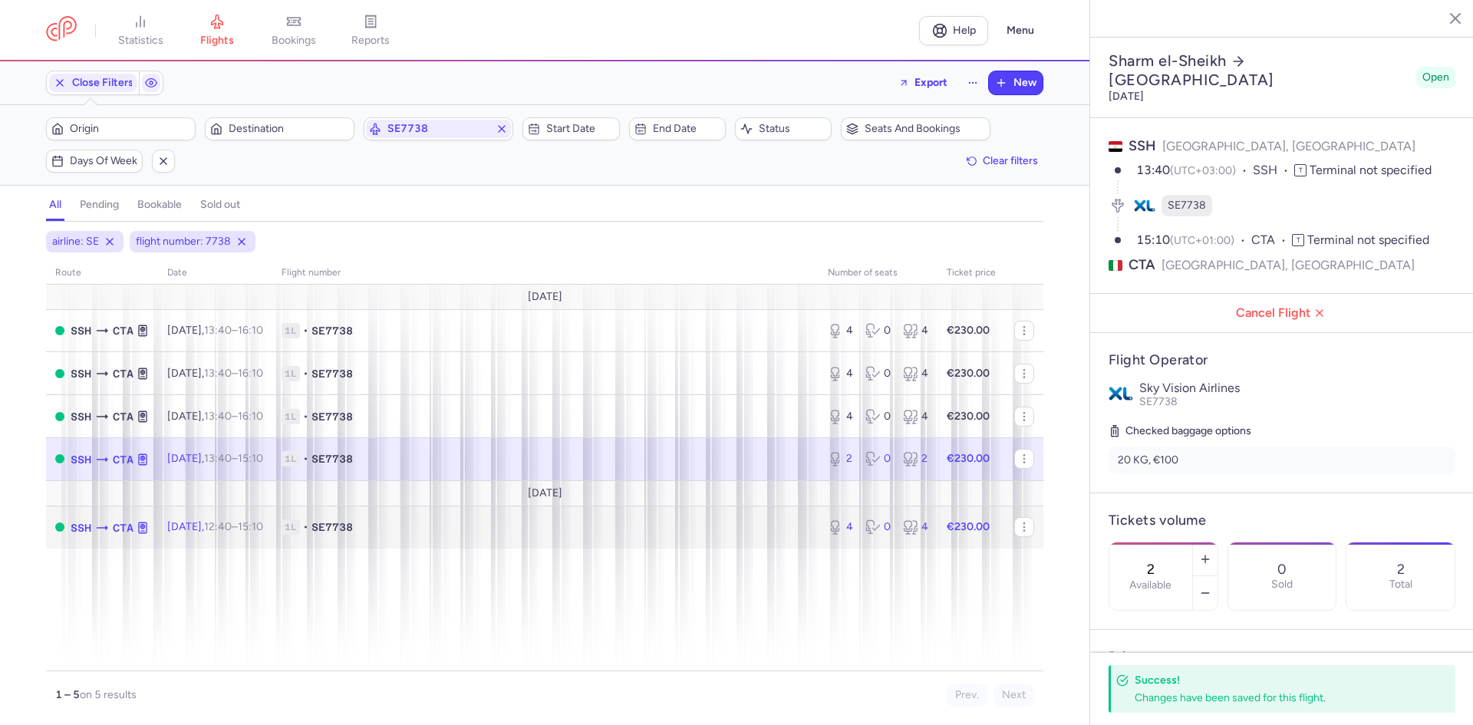
click at [771, 541] on td "1L • SE7738" at bounding box center [545, 527] width 546 height 42
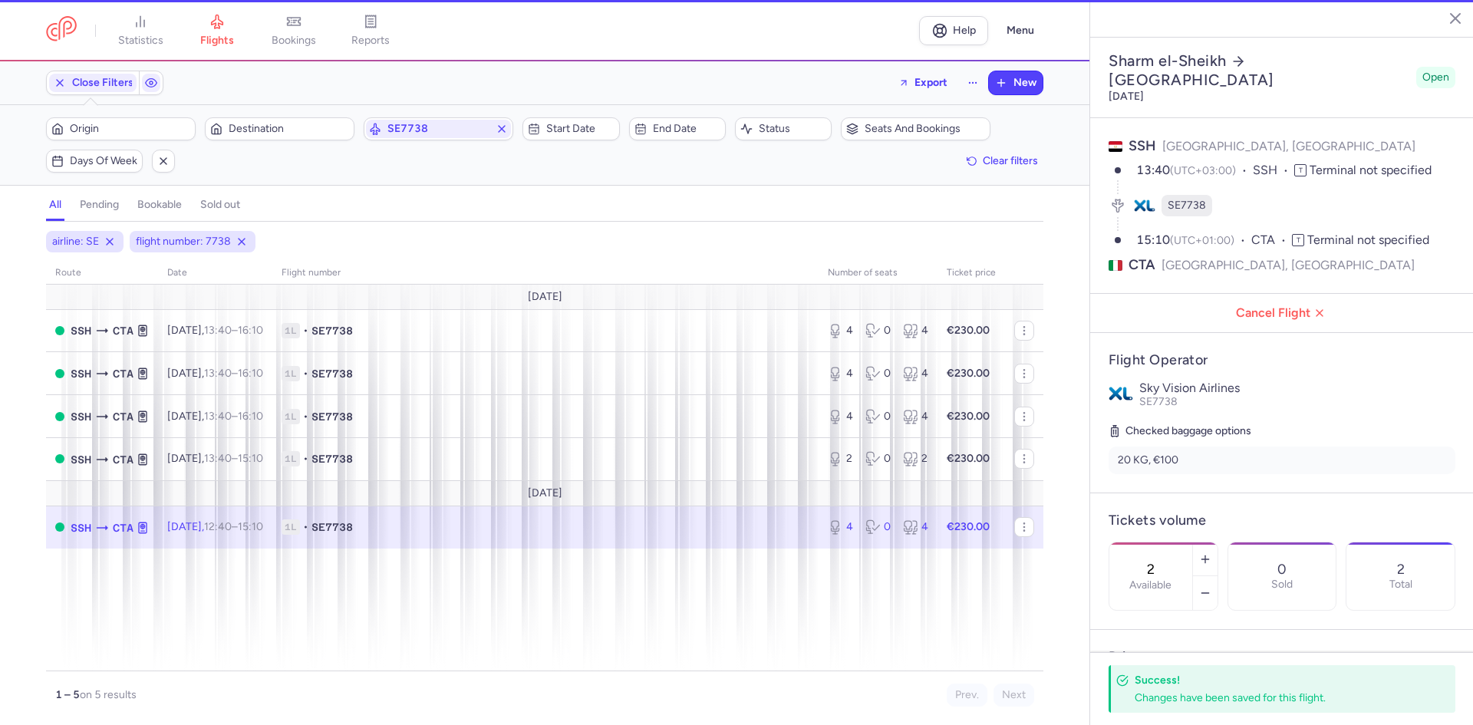
type input "4"
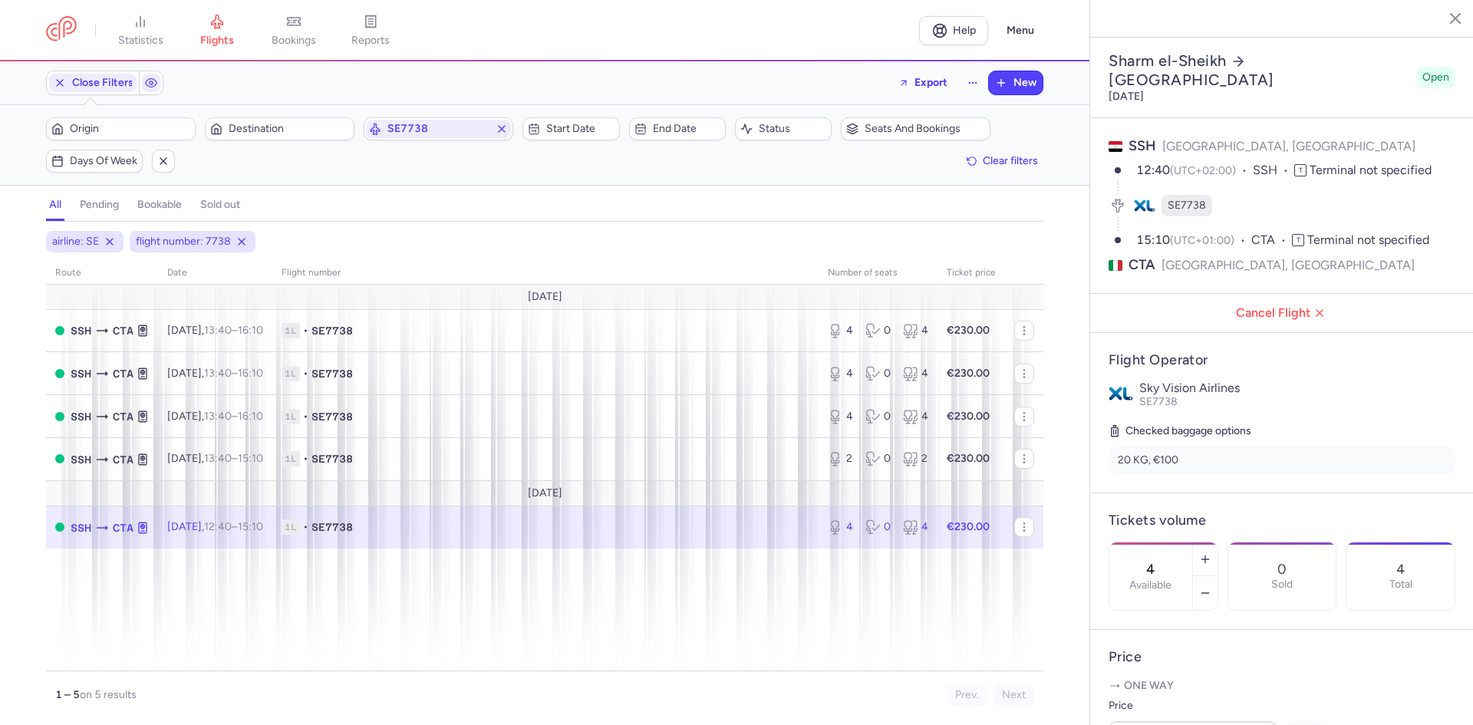
click at [1448, 17] on icon "button" at bounding box center [1443, 17] width 15 height 15
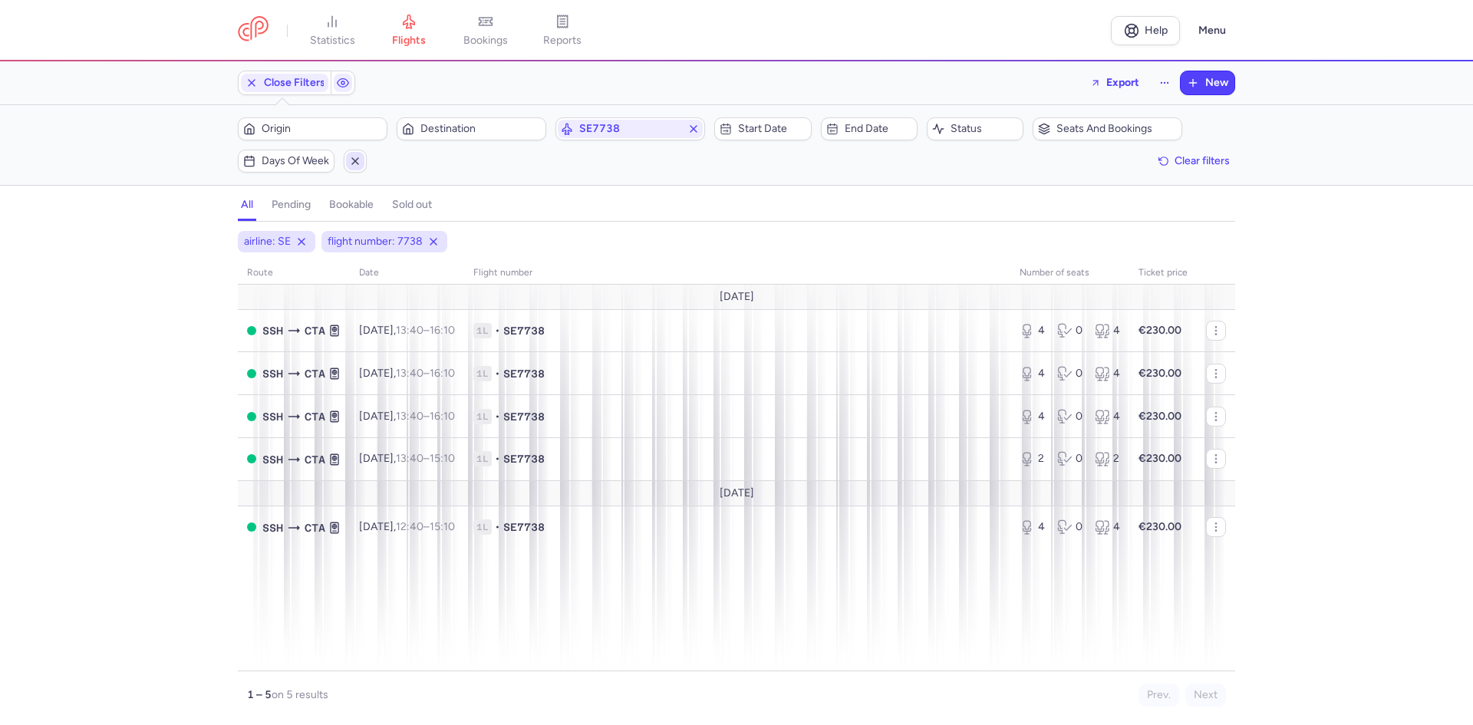
click at [351, 156] on icon "button" at bounding box center [355, 161] width 12 height 12
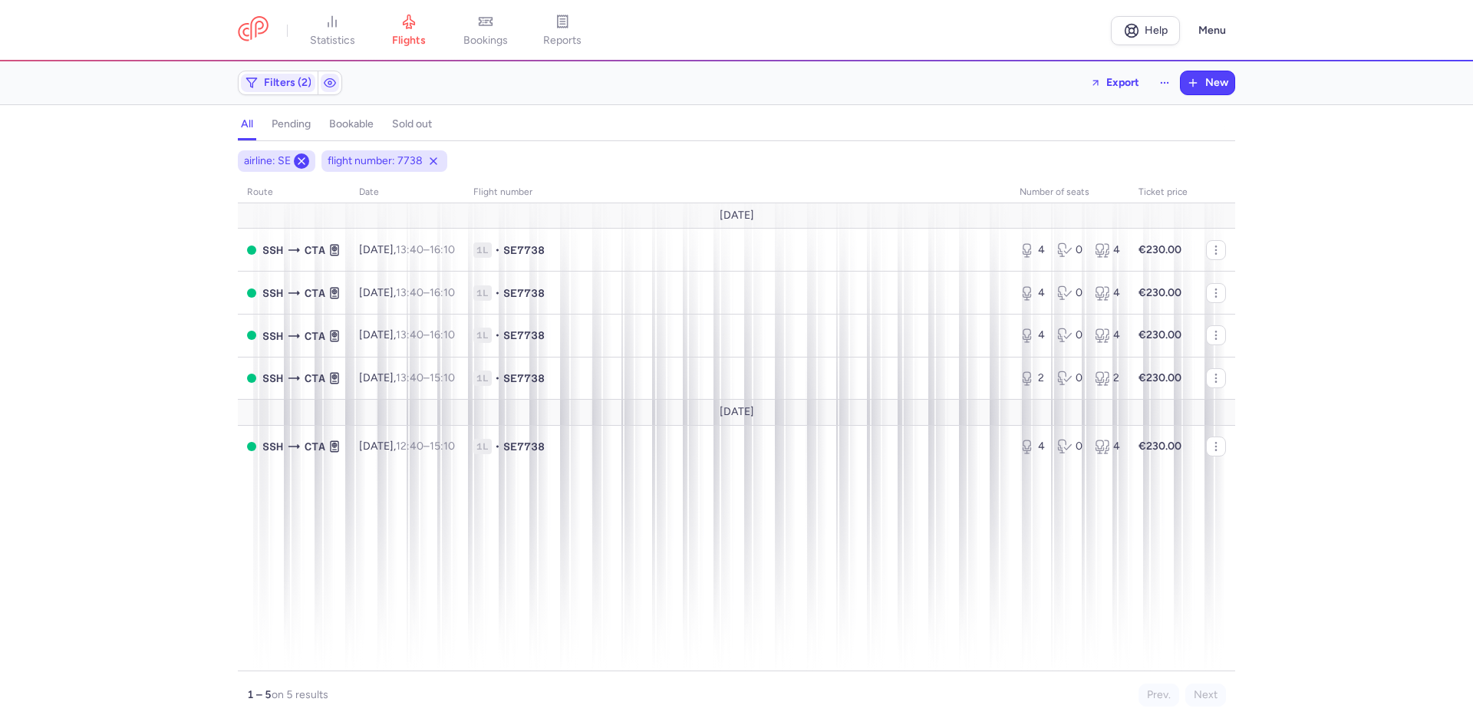
click at [304, 164] on icon at bounding box center [301, 161] width 12 height 12
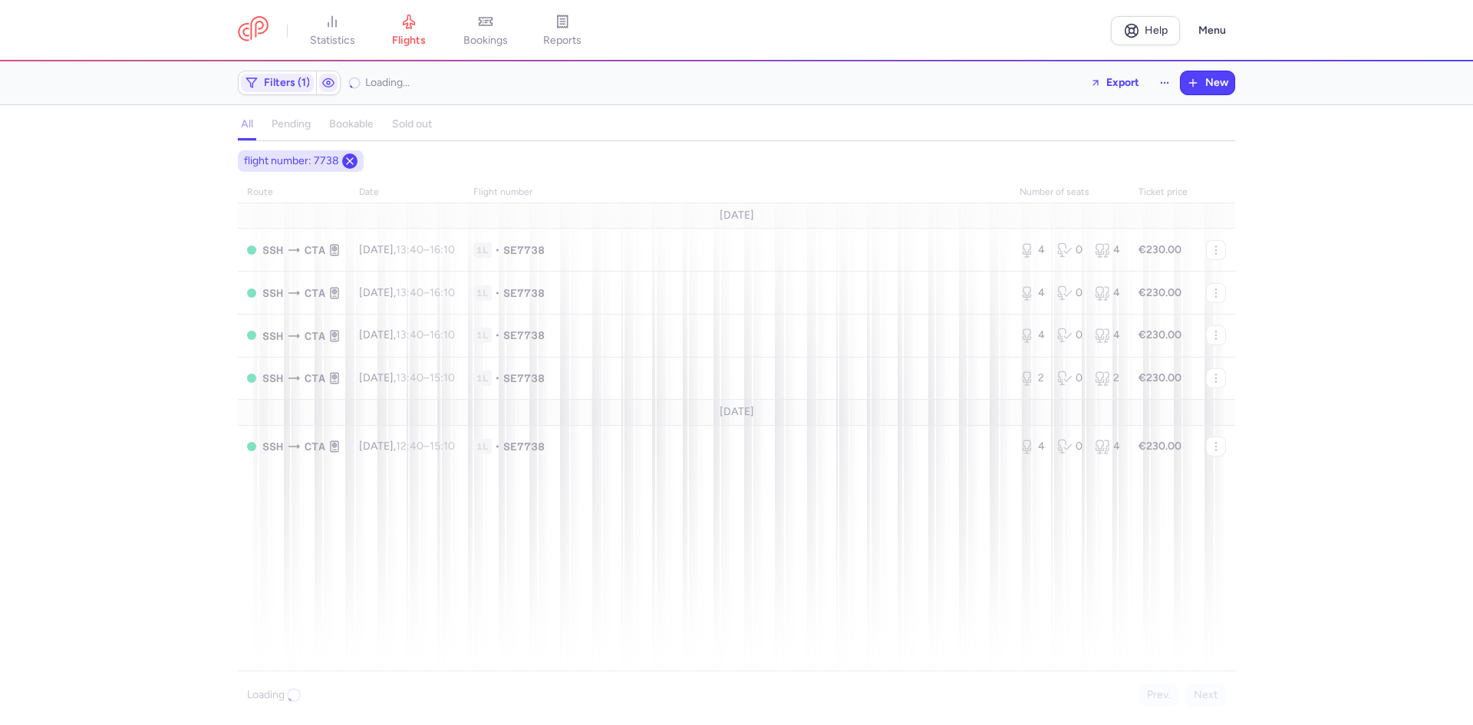
click at [351, 159] on line at bounding box center [350, 161] width 6 height 6
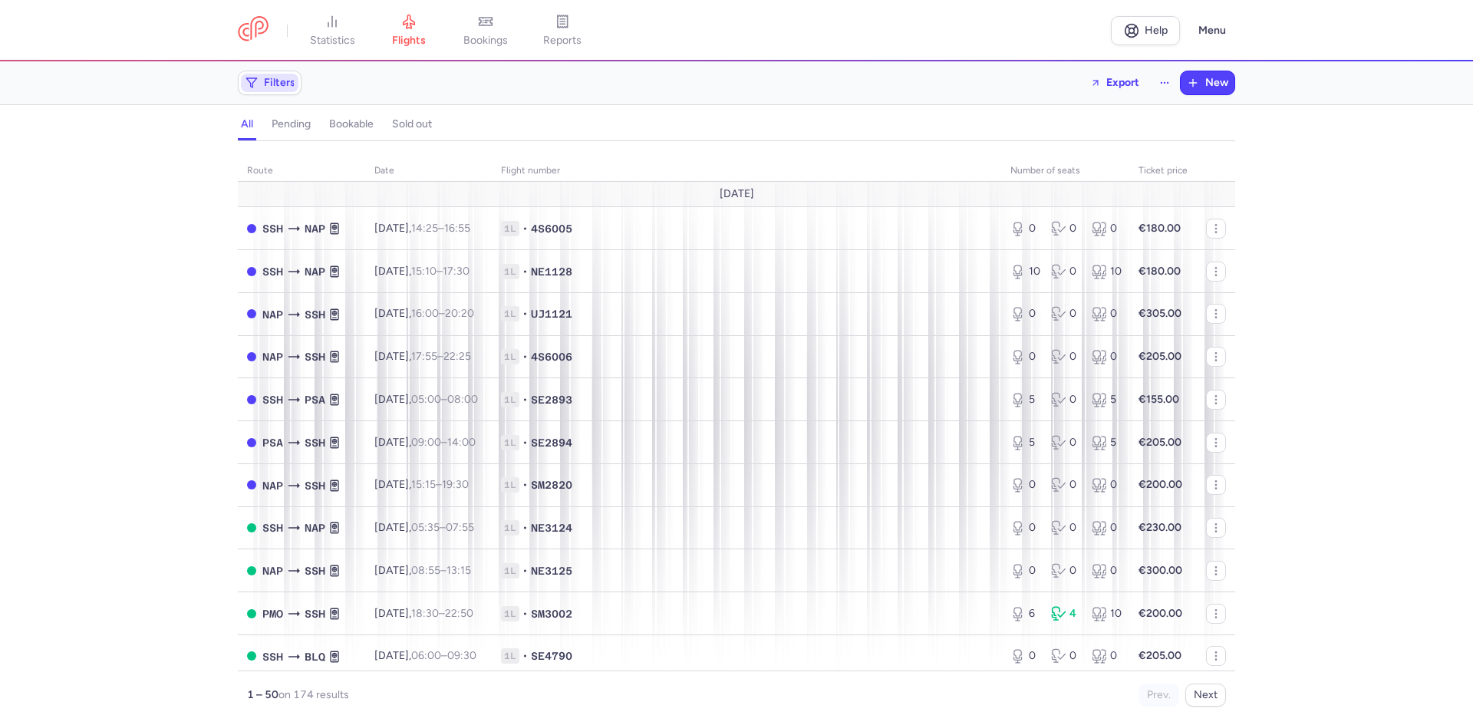
click at [272, 81] on span "Filters" at bounding box center [279, 83] width 31 height 12
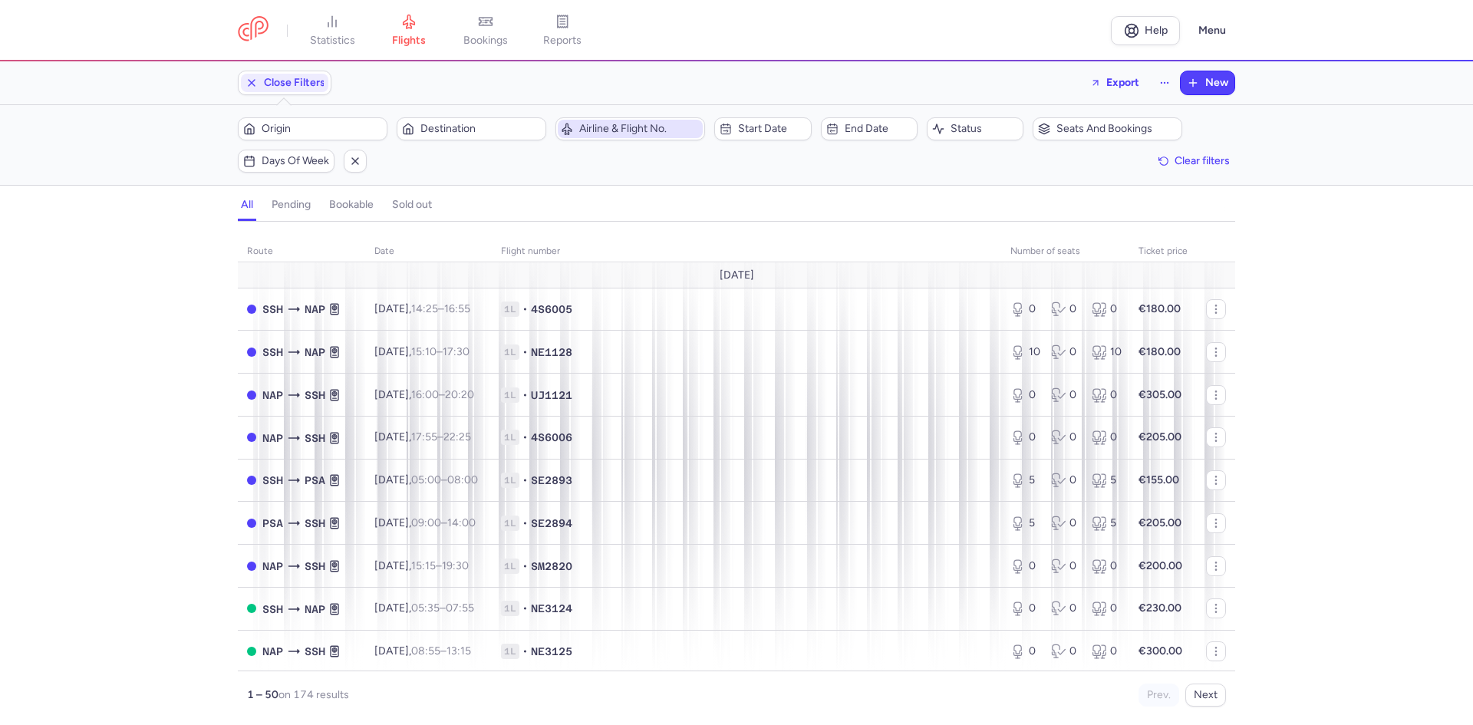
click at [594, 137] on span "Airline & Flight No." at bounding box center [630, 129] width 145 height 18
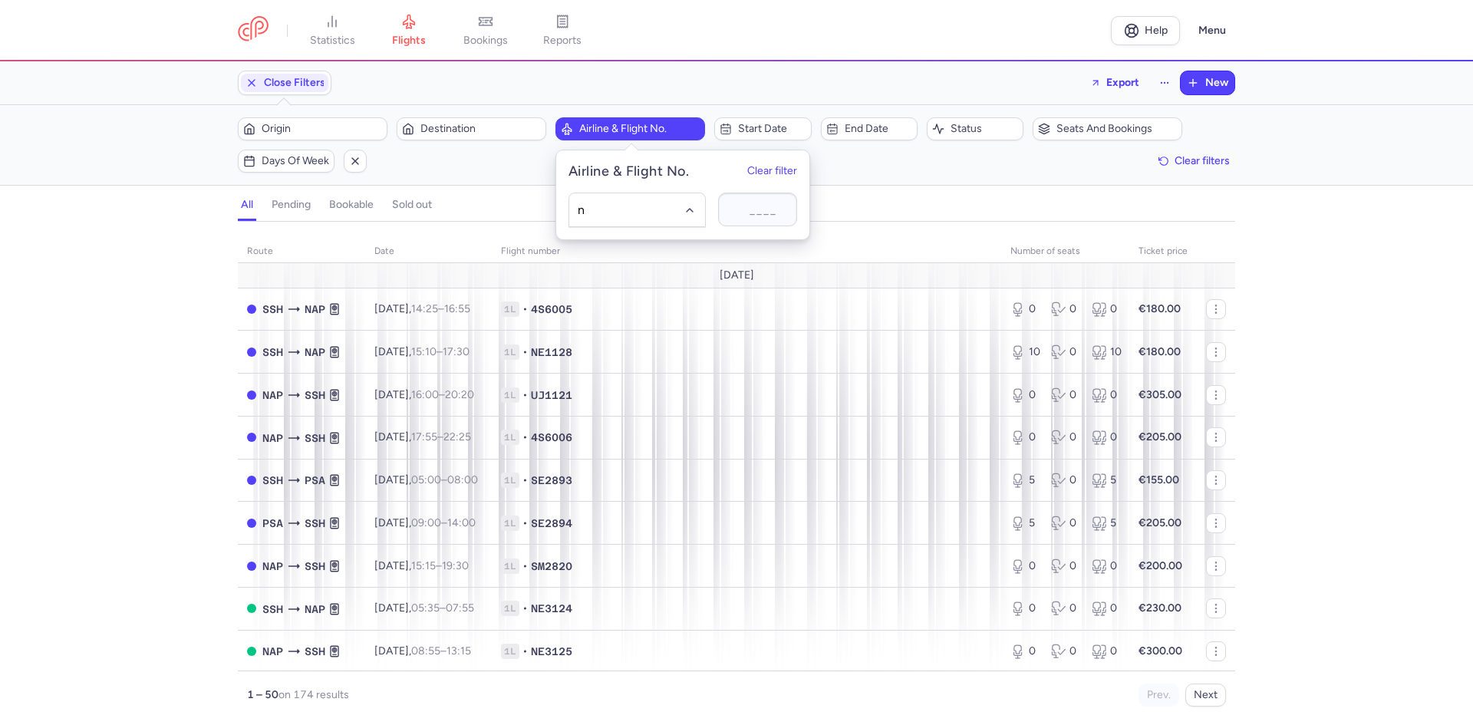
type input "ne"
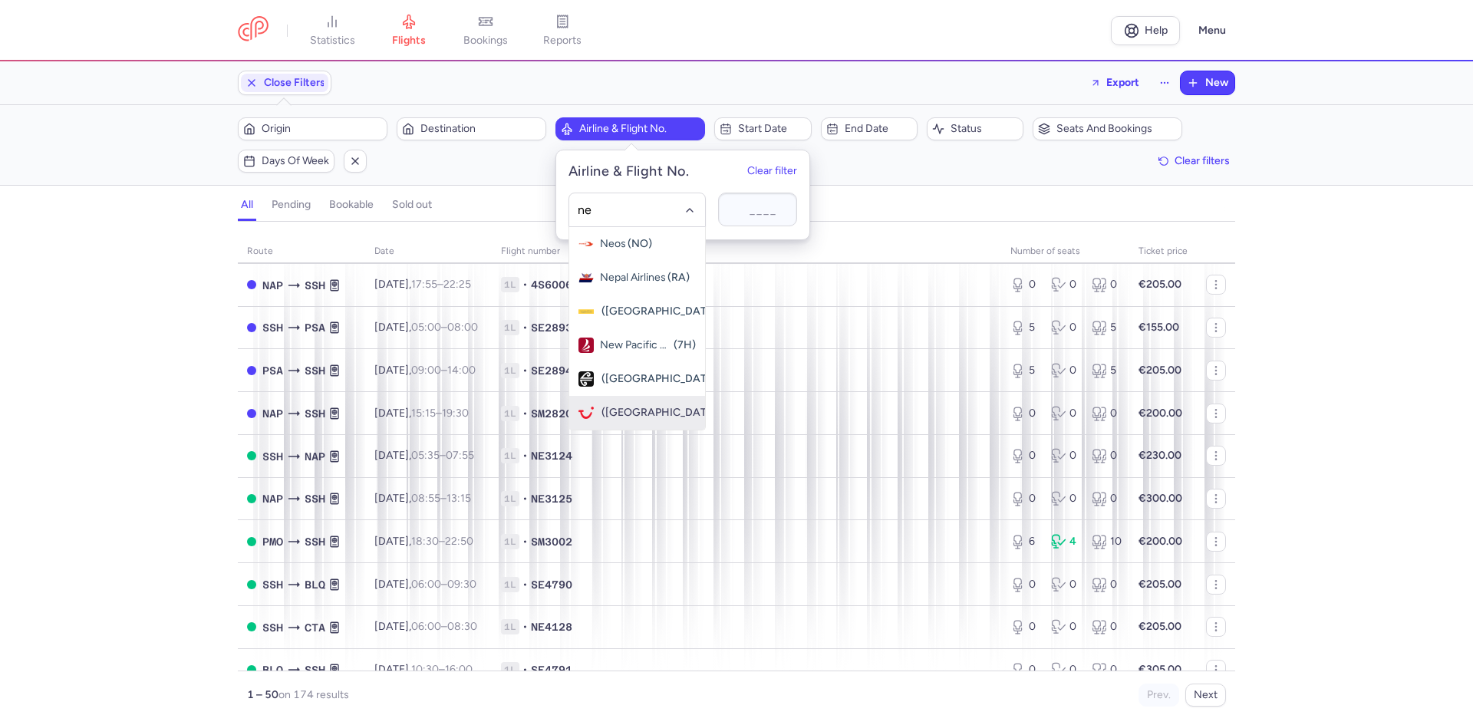
scroll to position [153, 0]
click at [634, 318] on div "Nesma Airlines ([GEOGRAPHIC_DATA])" at bounding box center [636, 311] width 117 height 15
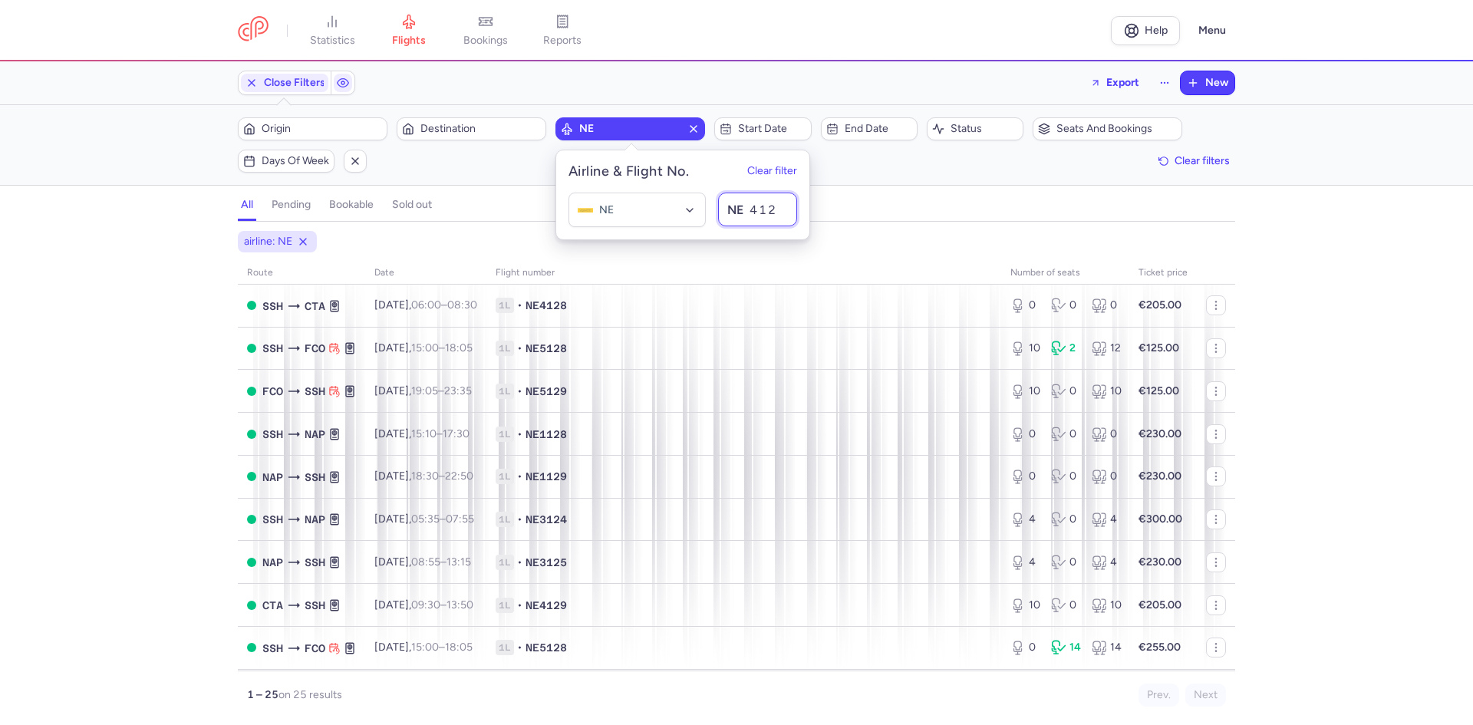
type input "4128"
click at [937, 209] on div "all pending bookable sold out" at bounding box center [736, 208] width 997 height 27
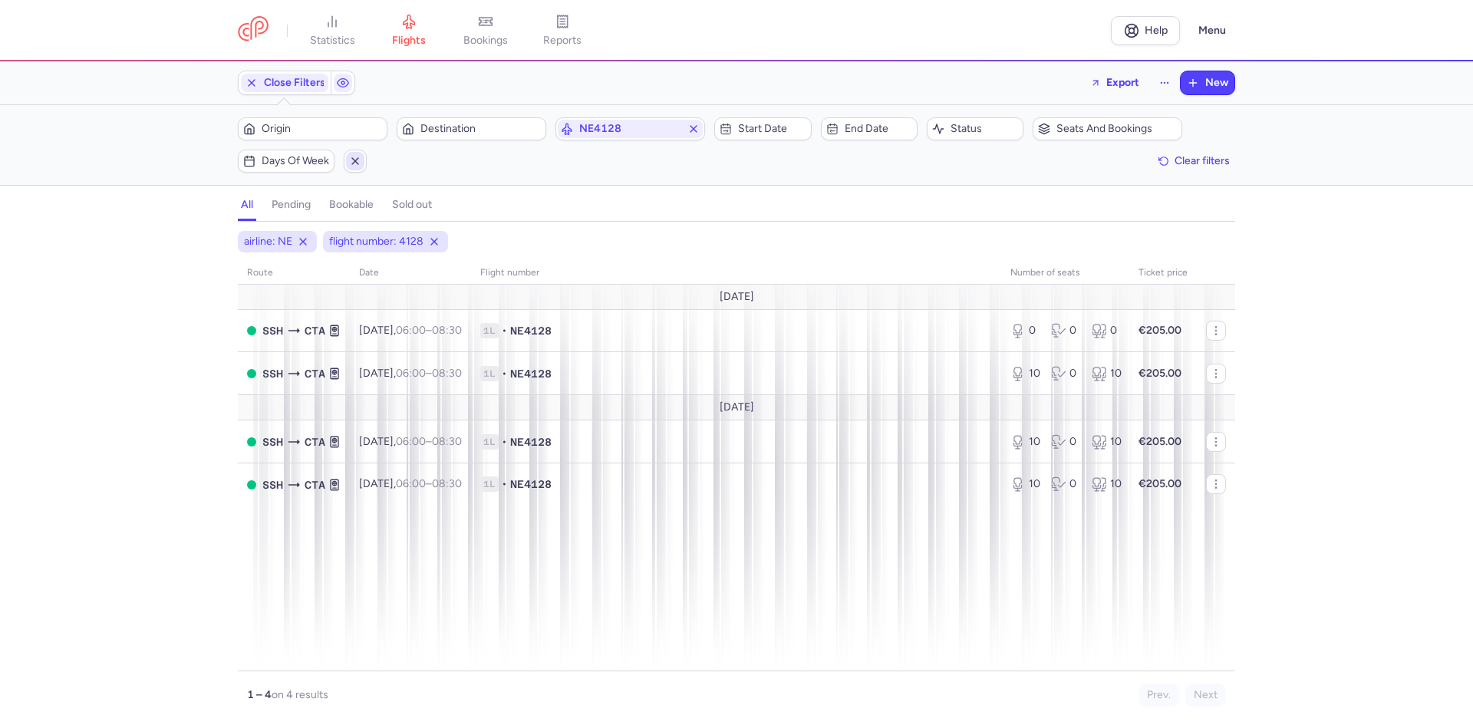
click at [348, 163] on span "button" at bounding box center [355, 161] width 18 height 18
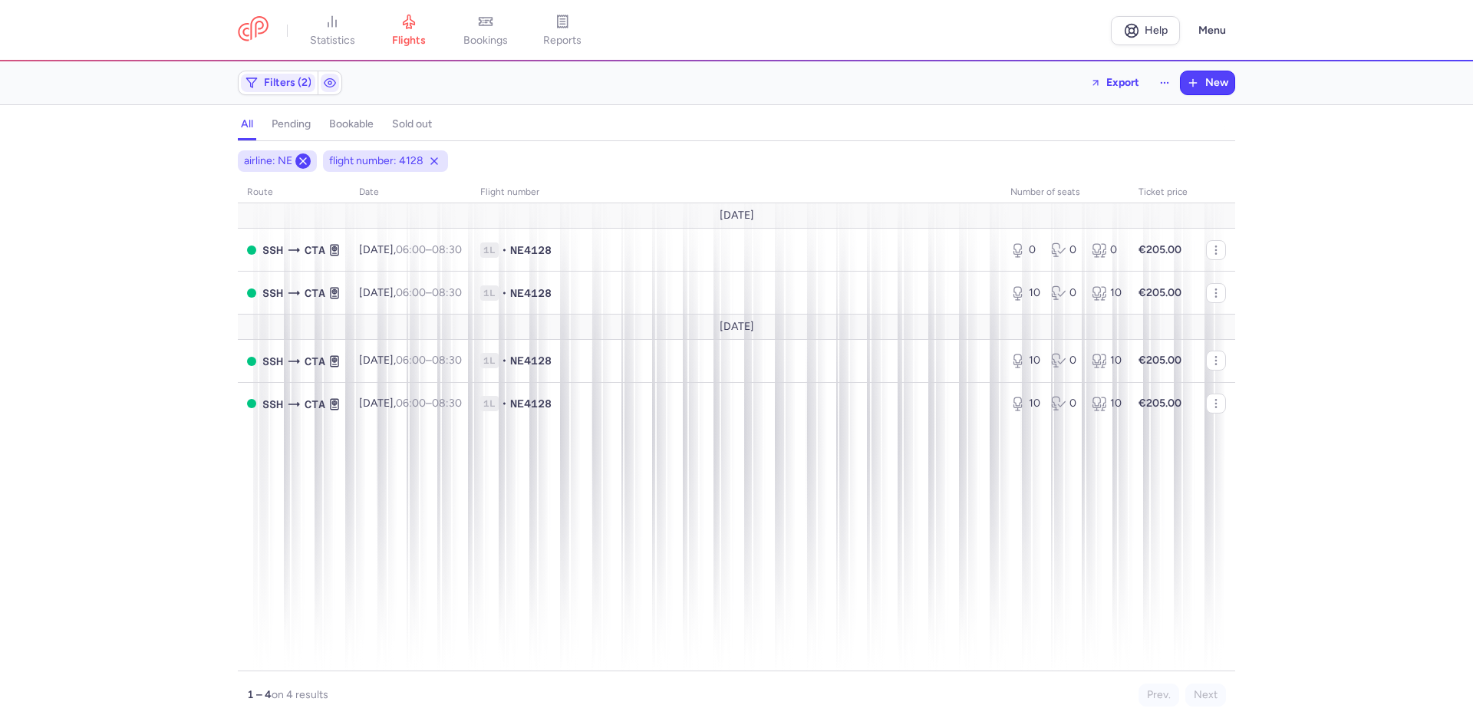
click at [301, 159] on line at bounding box center [303, 161] width 6 height 6
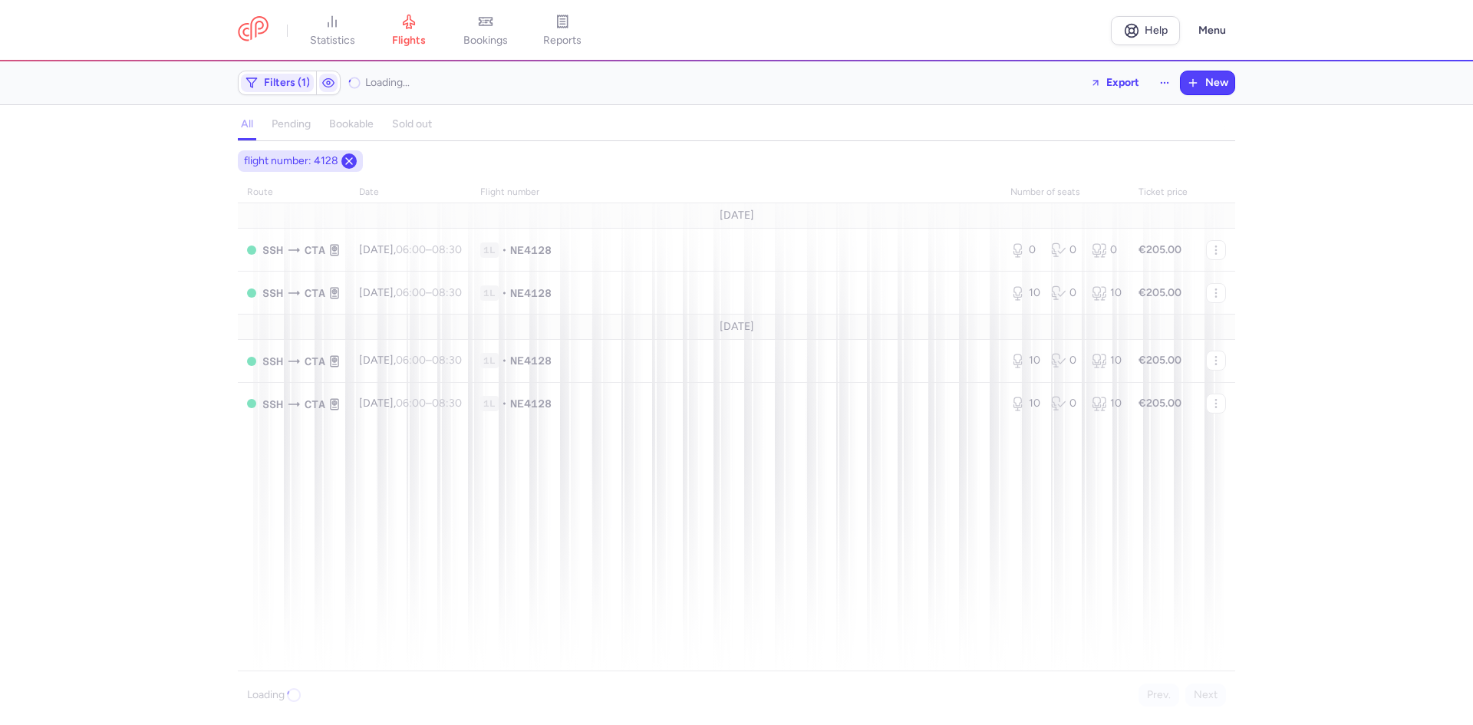
click at [351, 160] on icon at bounding box center [349, 161] width 12 height 12
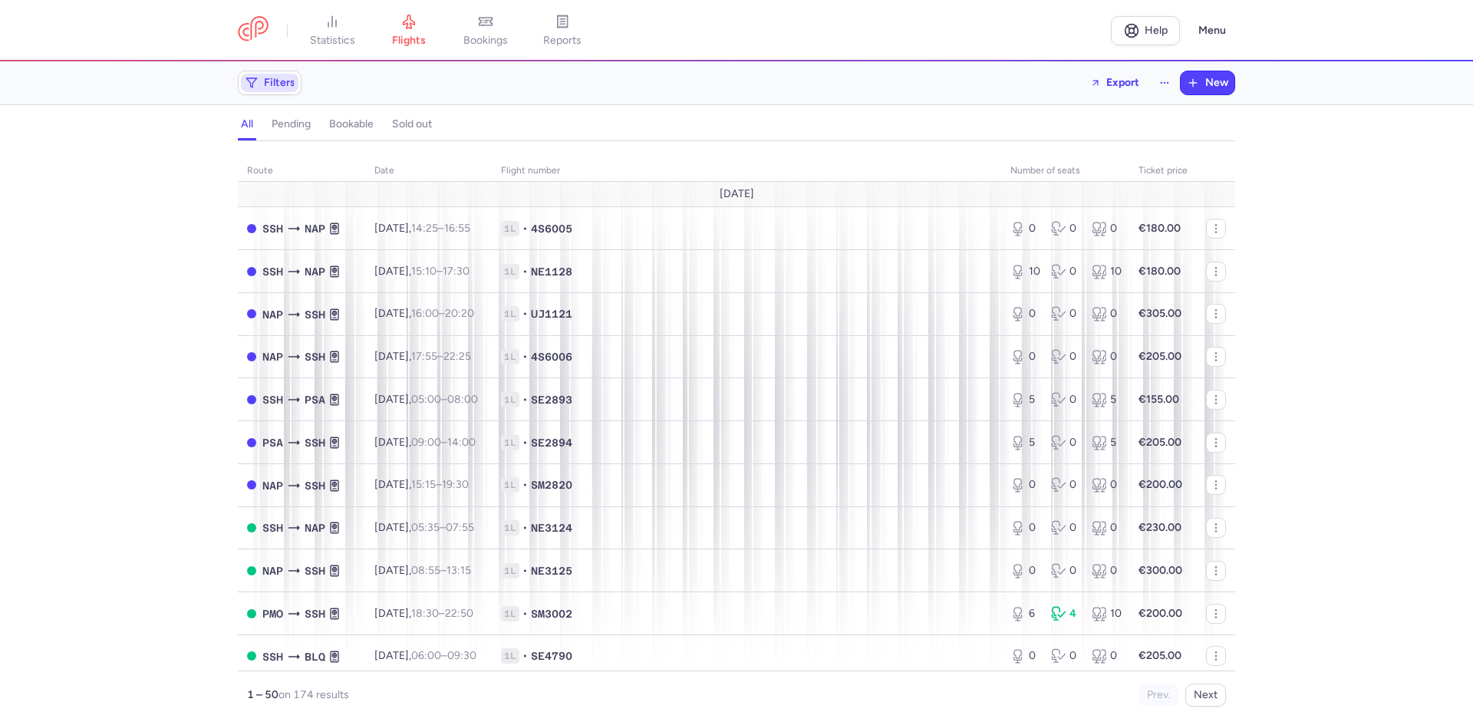
click at [284, 84] on span "Filters" at bounding box center [279, 83] width 31 height 12
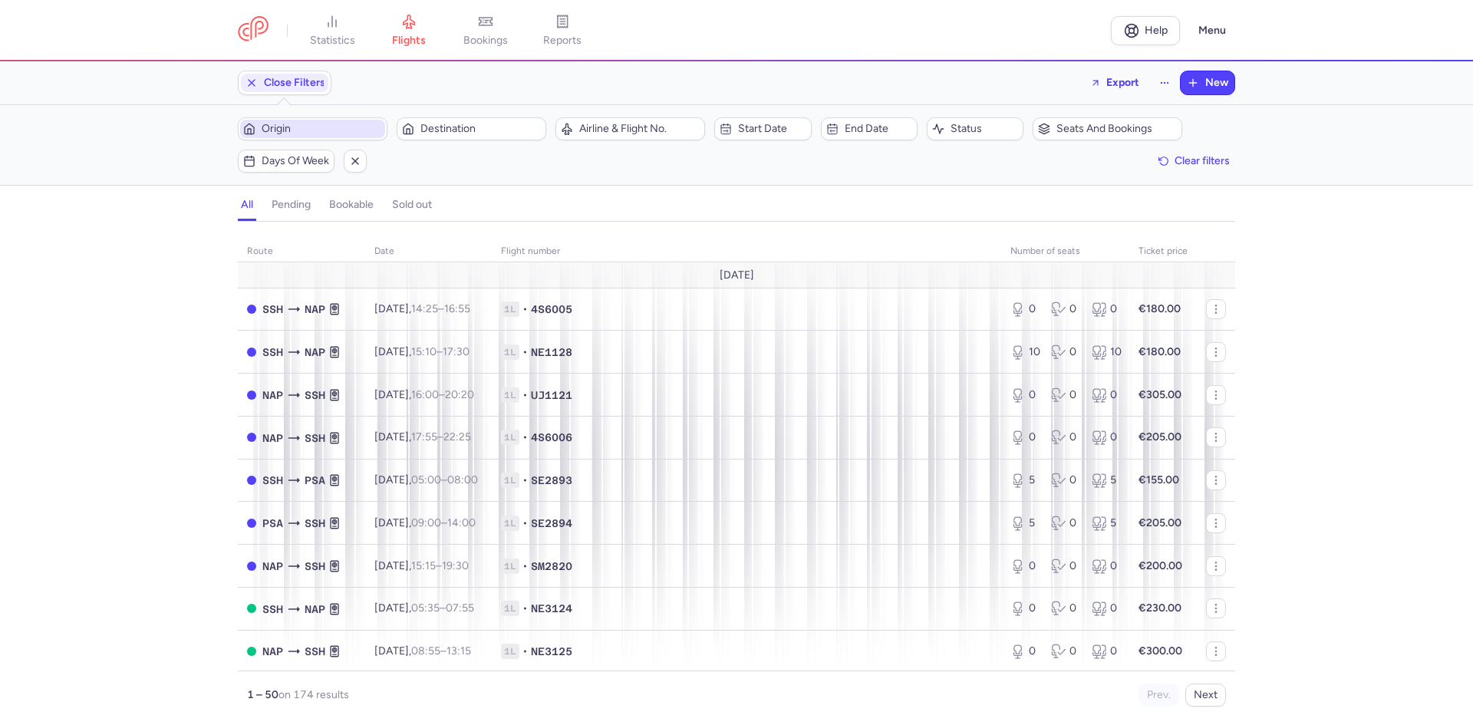
click at [311, 126] on span "Origin" at bounding box center [322, 129] width 120 height 12
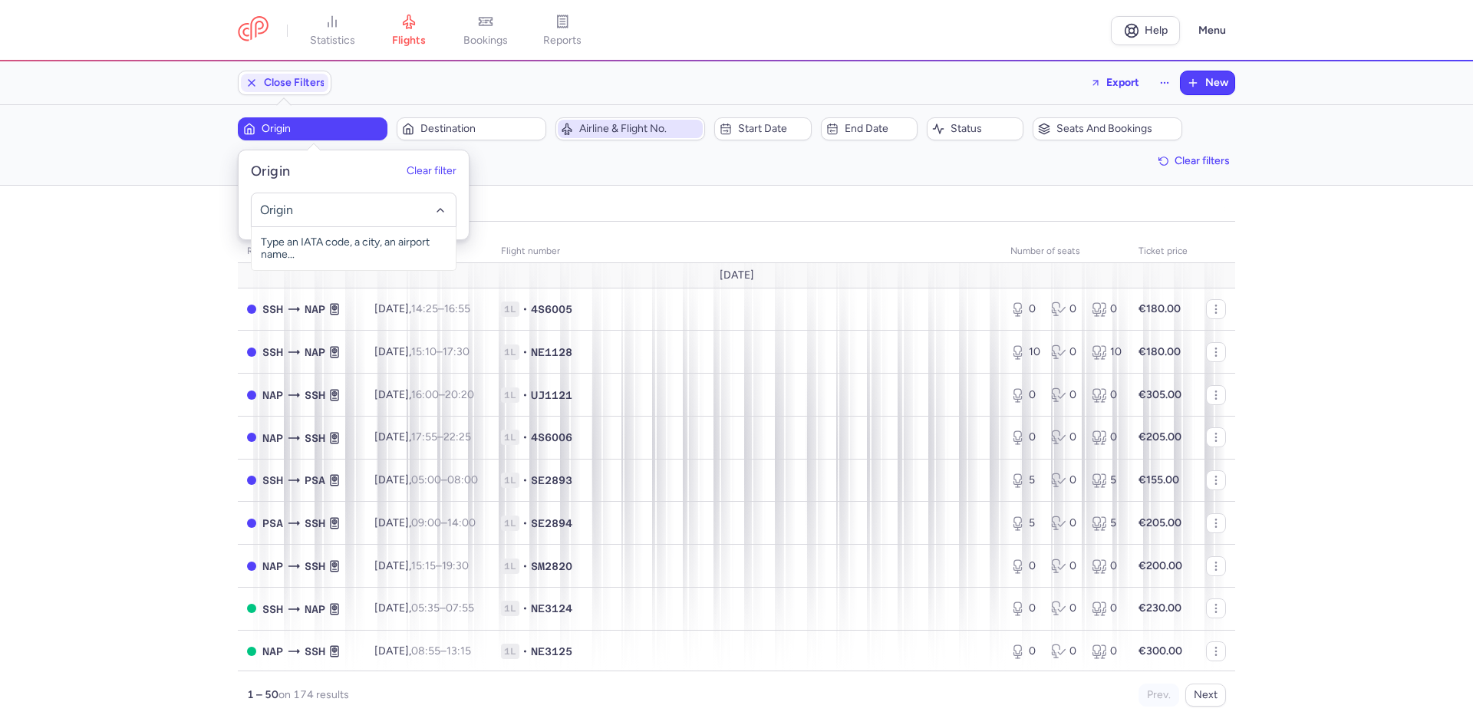
click at [651, 120] on span "Airline & Flight No." at bounding box center [630, 129] width 145 height 18
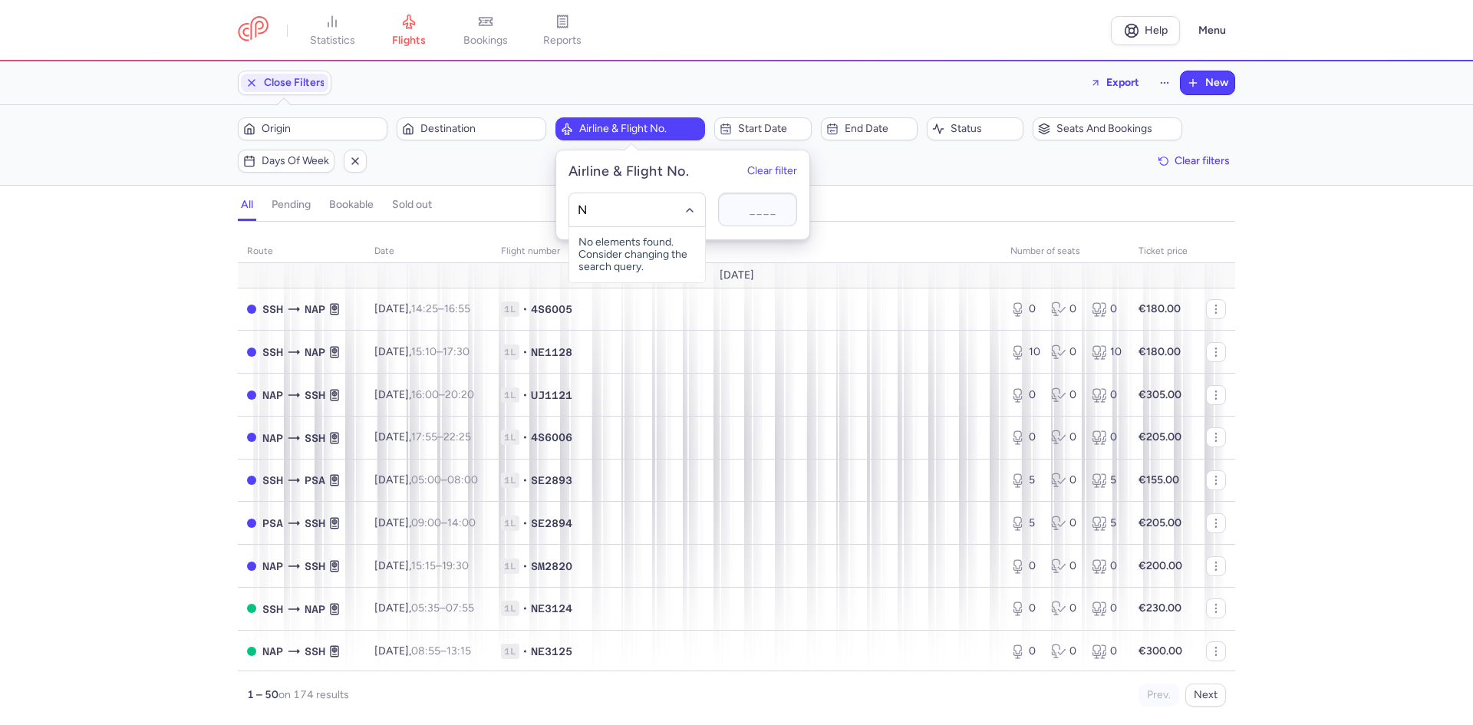
type input "NP"
click at [625, 253] on span "Nile Air (NP)" at bounding box center [637, 244] width 136 height 34
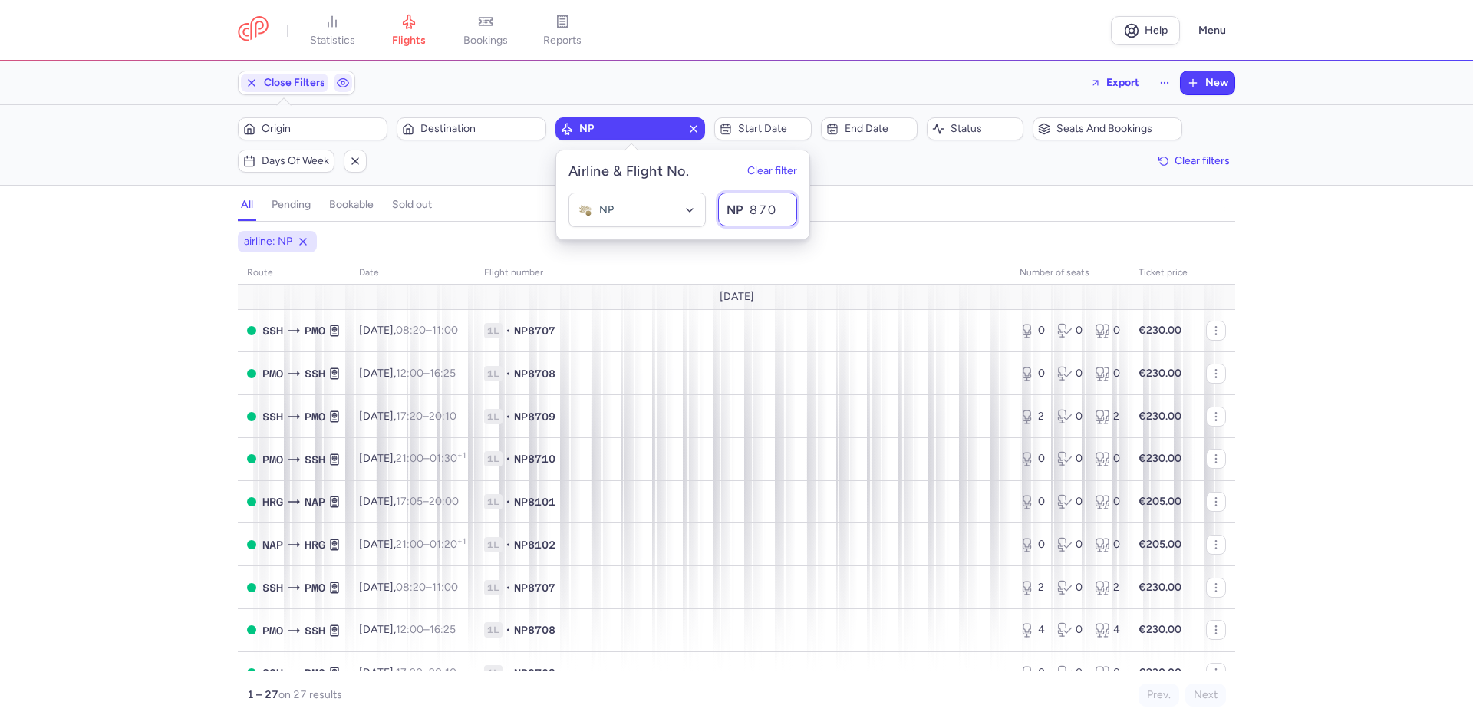
type input "8708"
click at [843, 217] on div "all pending bookable sold out" at bounding box center [736, 208] width 997 height 27
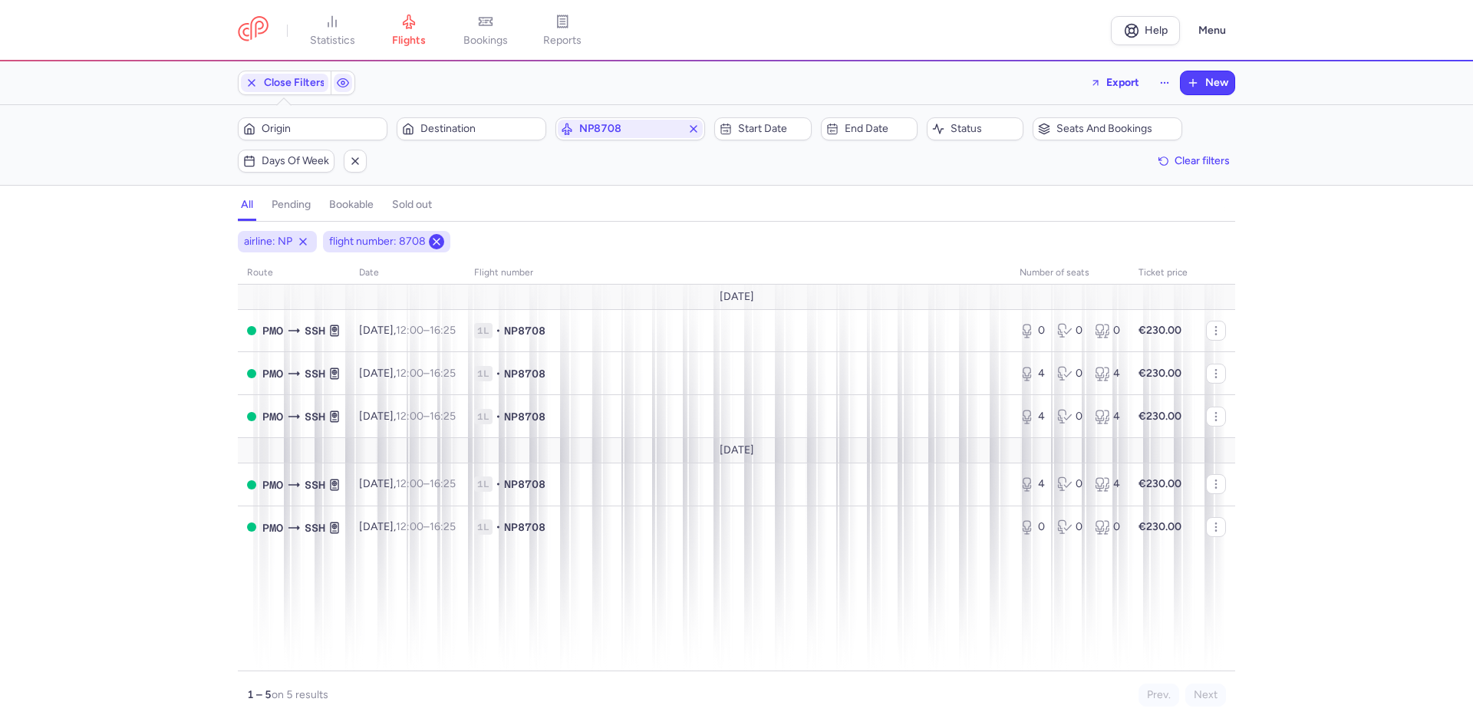
click at [437, 245] on icon at bounding box center [436, 242] width 12 height 12
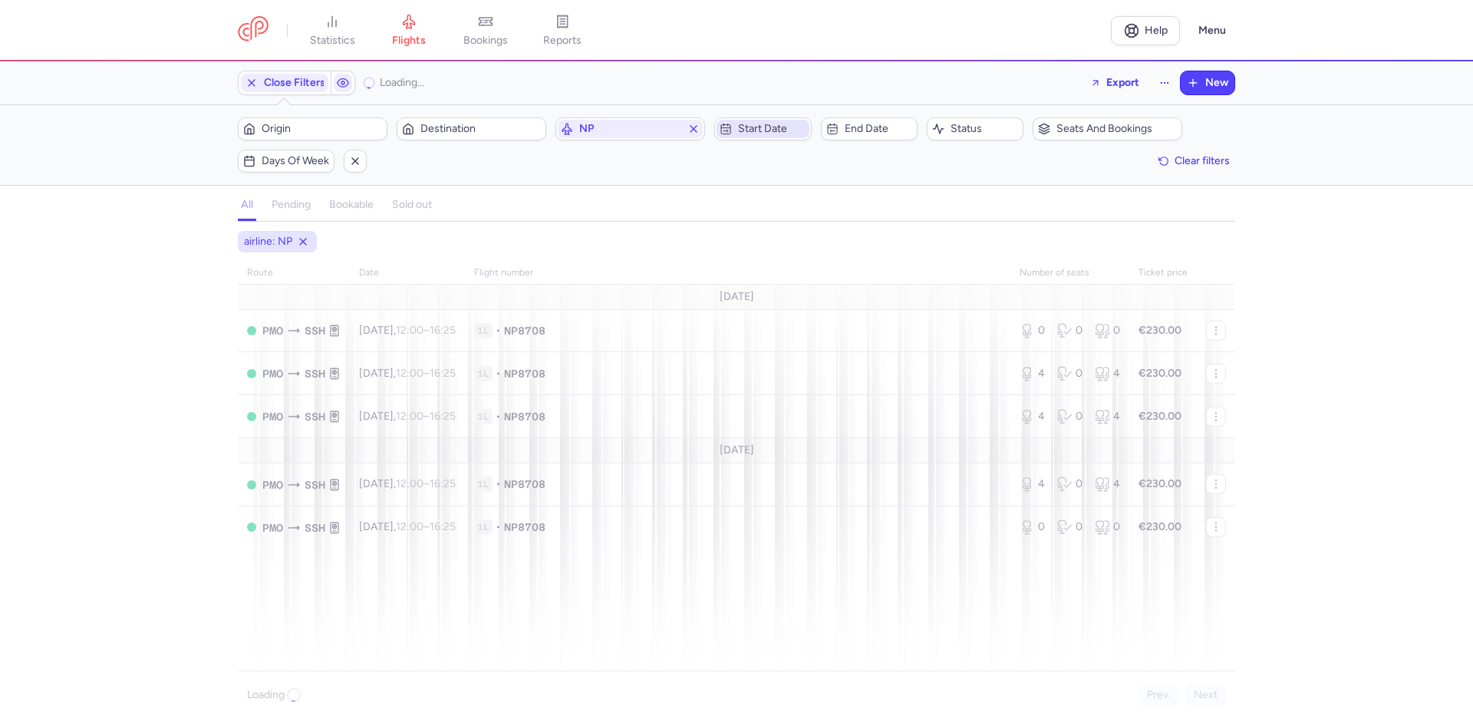
click at [758, 124] on span "Start date" at bounding box center [772, 129] width 68 height 12
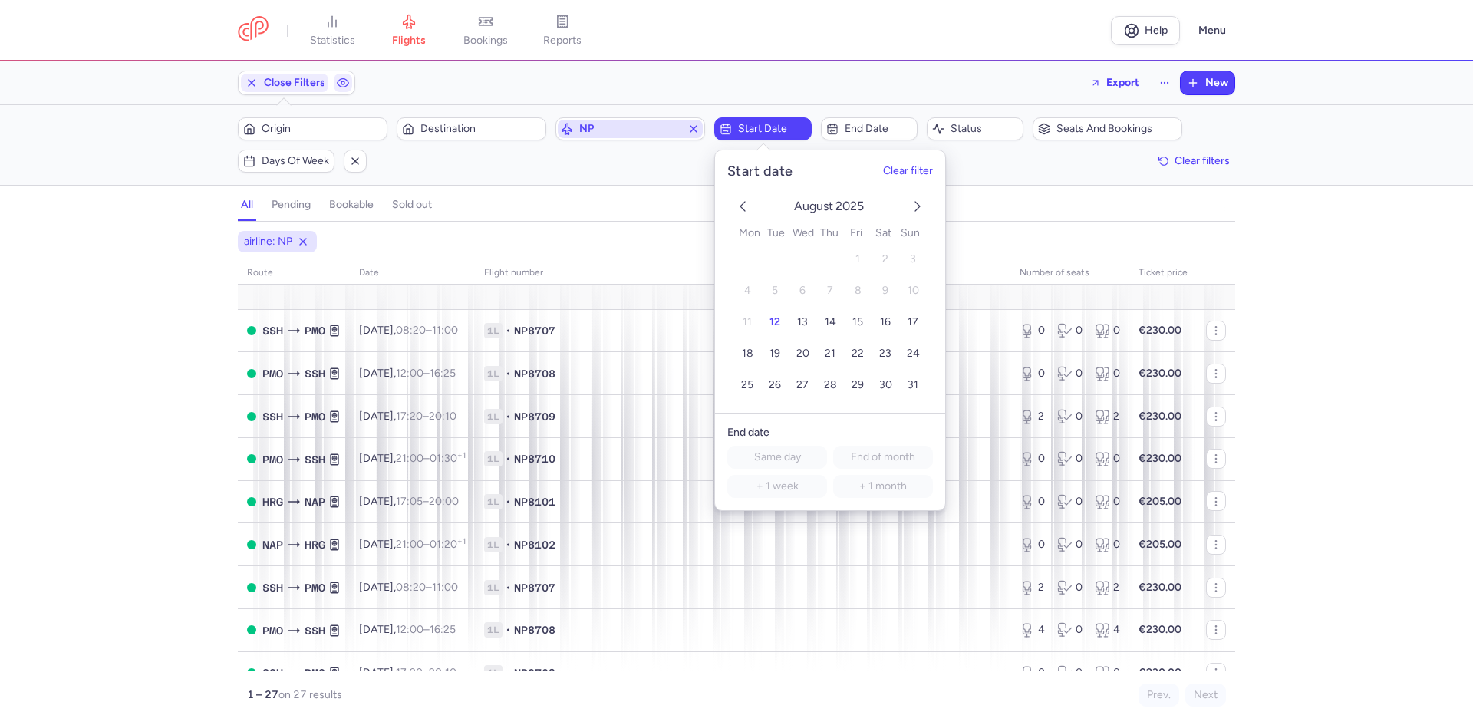
click at [626, 137] on span "NP" at bounding box center [630, 129] width 145 height 18
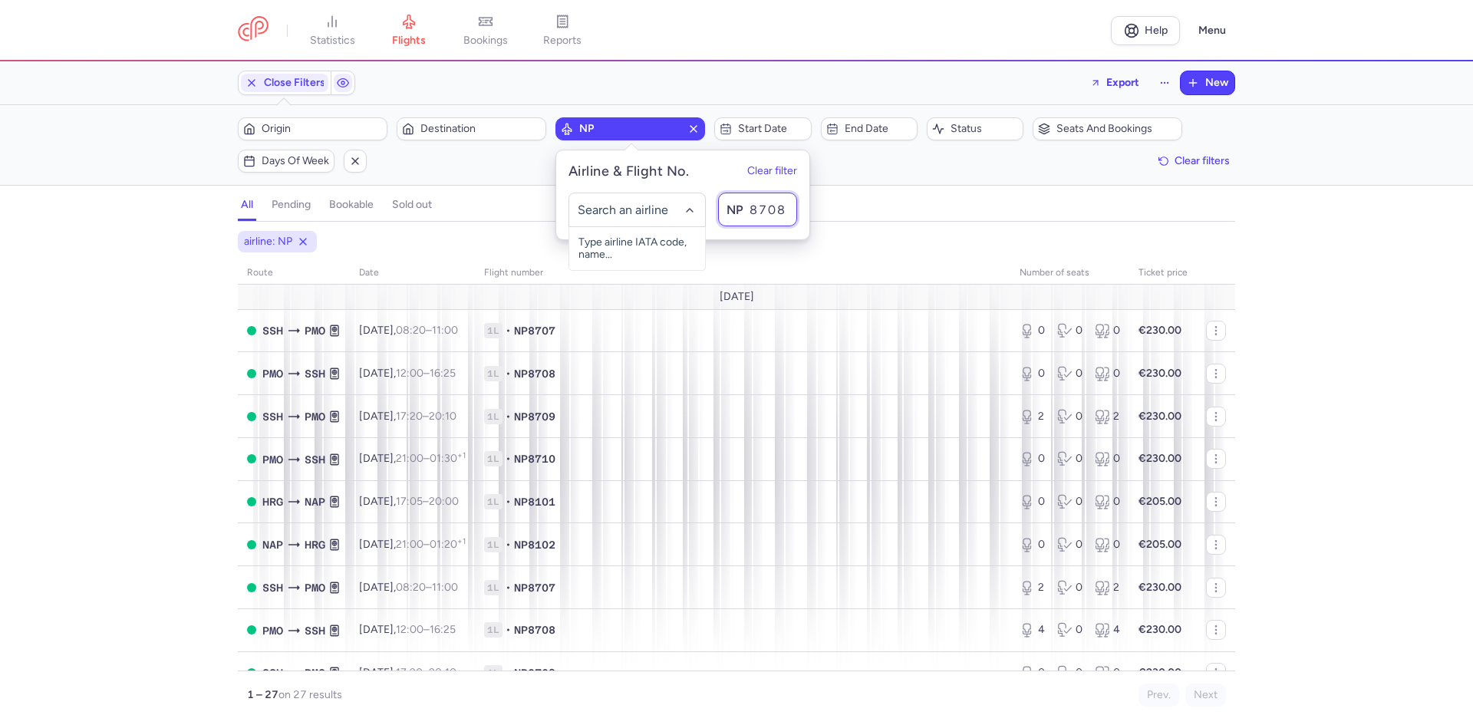
click at [780, 214] on input "8708" at bounding box center [757, 210] width 79 height 34
click at [785, 216] on input "8708" at bounding box center [757, 210] width 79 height 34
type input "8707"
click at [871, 232] on div "airline: NP" at bounding box center [736, 242] width 1003 height 28
